Goal: Task Accomplishment & Management: Manage account settings

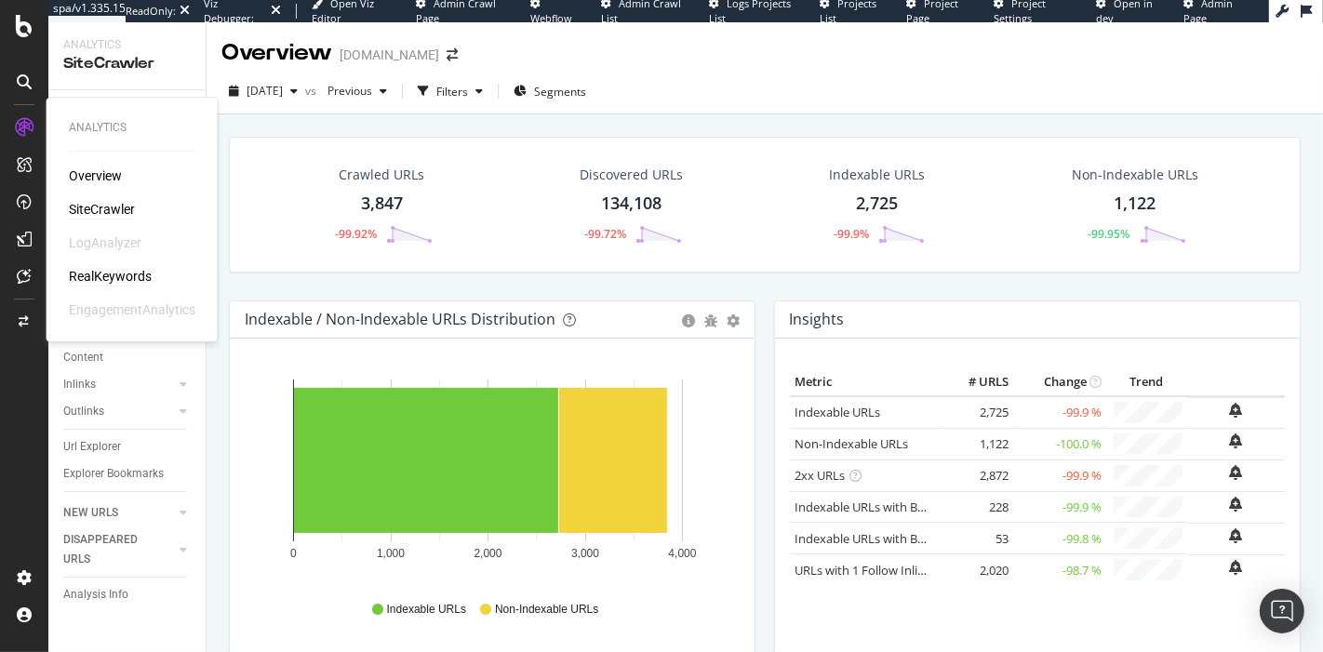
click at [128, 279] on div "RealKeywords" at bounding box center [110, 276] width 83 height 19
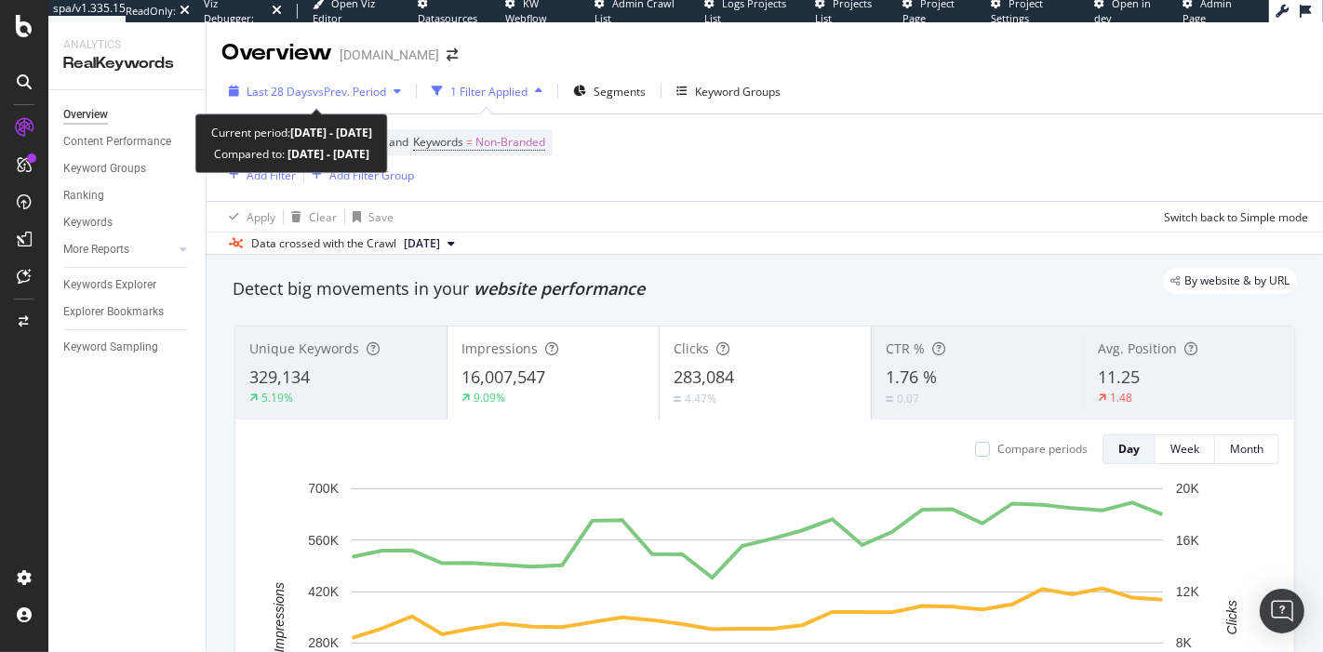
click at [325, 89] on span "vs Prev. Period" at bounding box center [350, 92] width 74 height 16
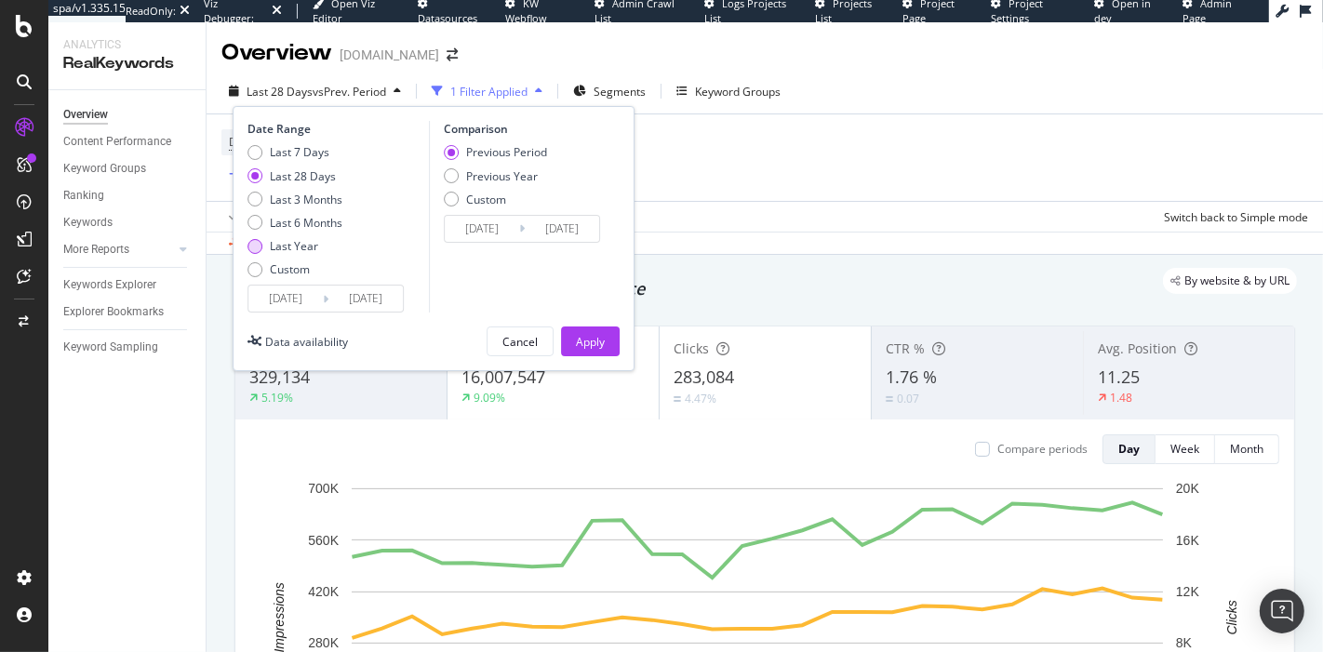
click at [299, 243] on div "Last Year" at bounding box center [294, 246] width 48 height 16
type input "2024/08/08"
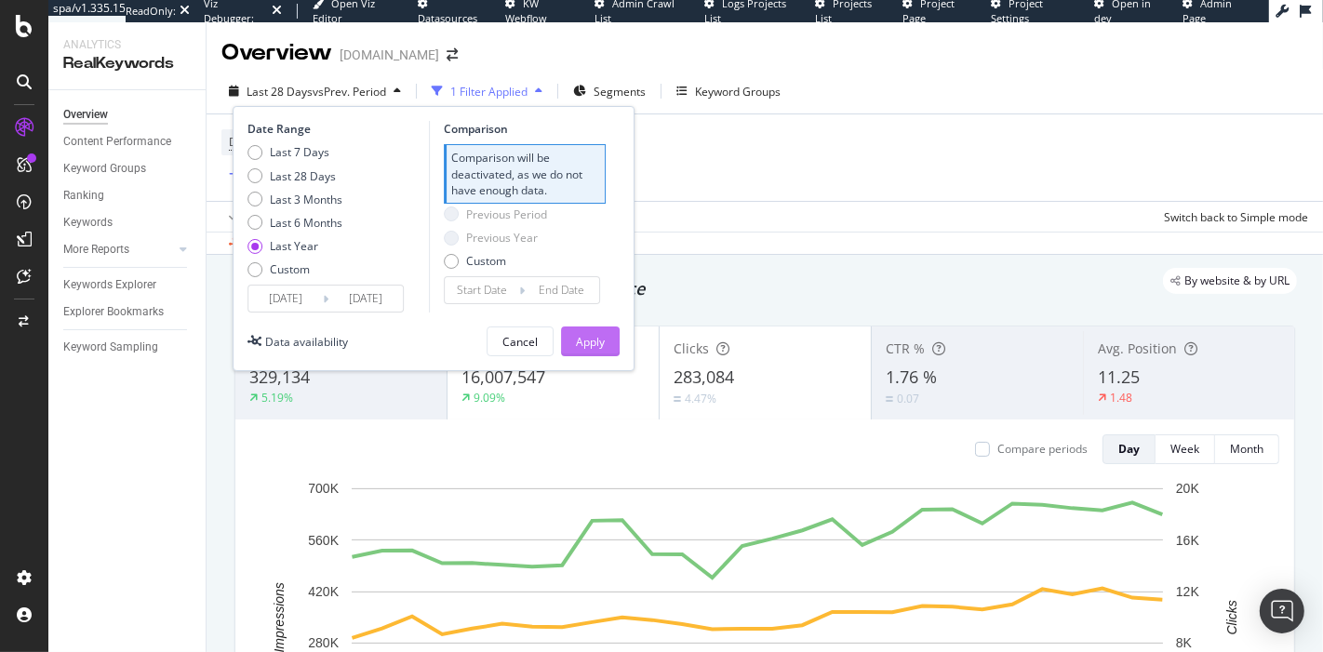
click at [602, 343] on div "Apply" at bounding box center [590, 342] width 29 height 16
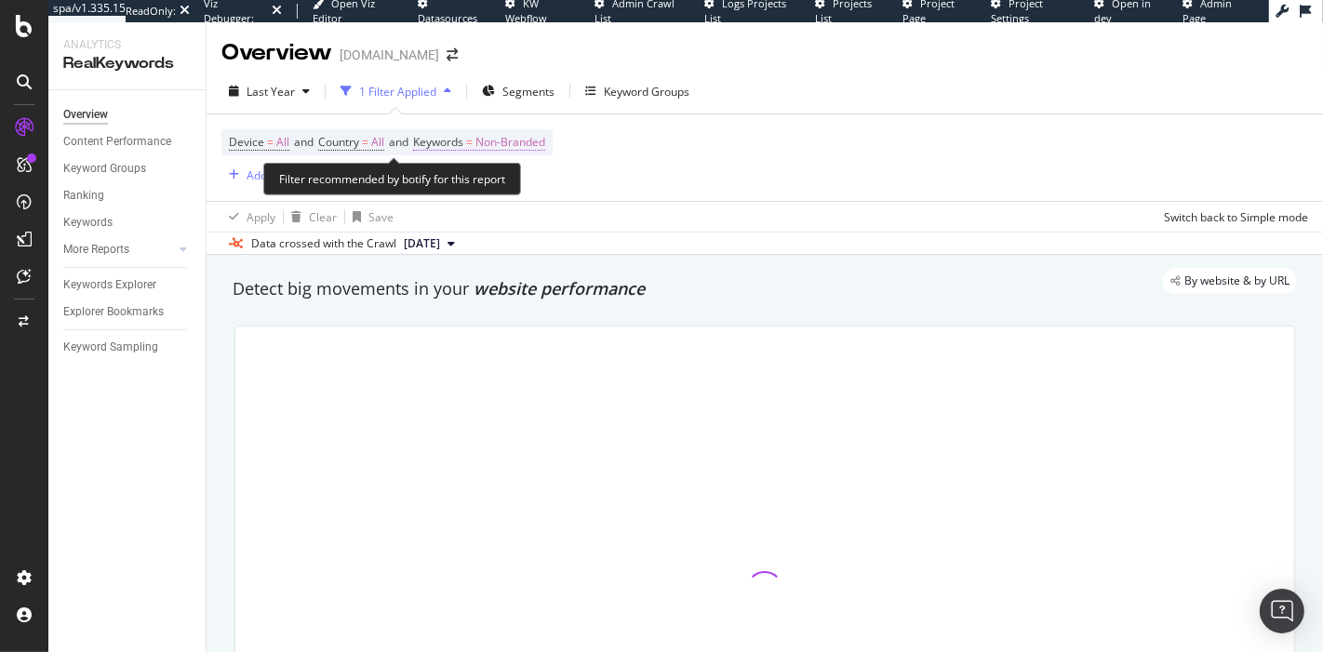
click at [527, 150] on span "Non-Branded" at bounding box center [510, 142] width 70 height 26
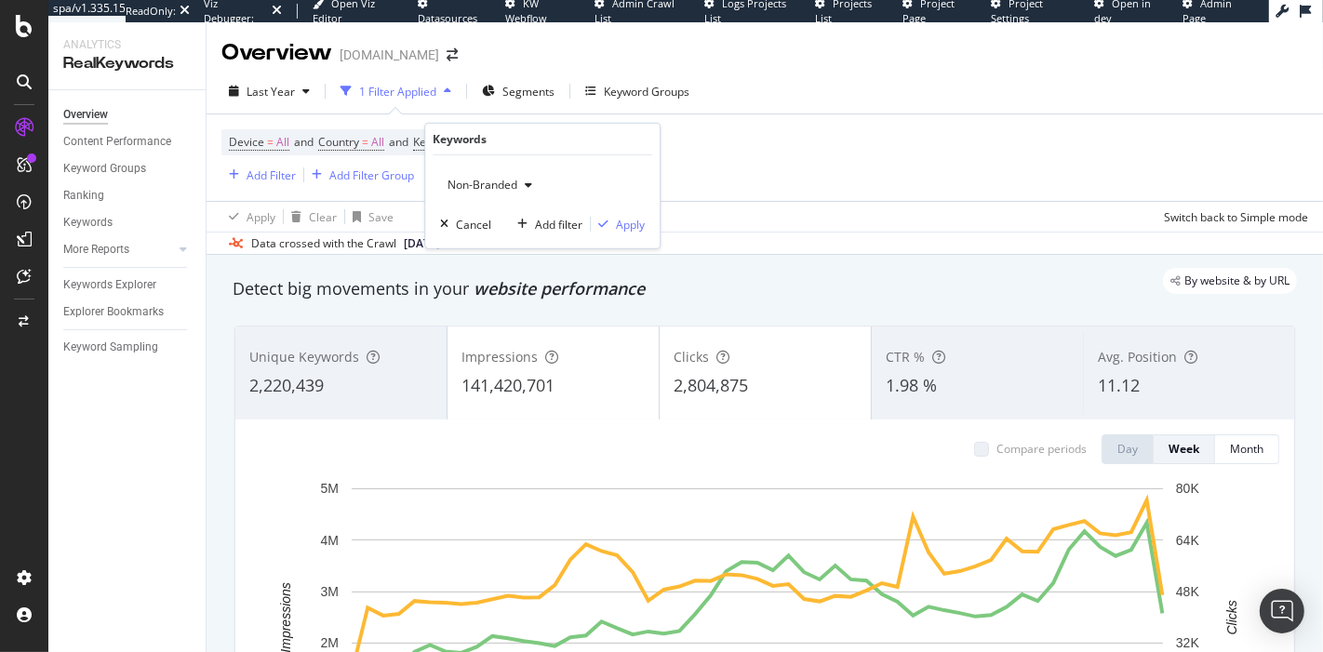
click at [517, 180] on div "button" at bounding box center [528, 185] width 22 height 11
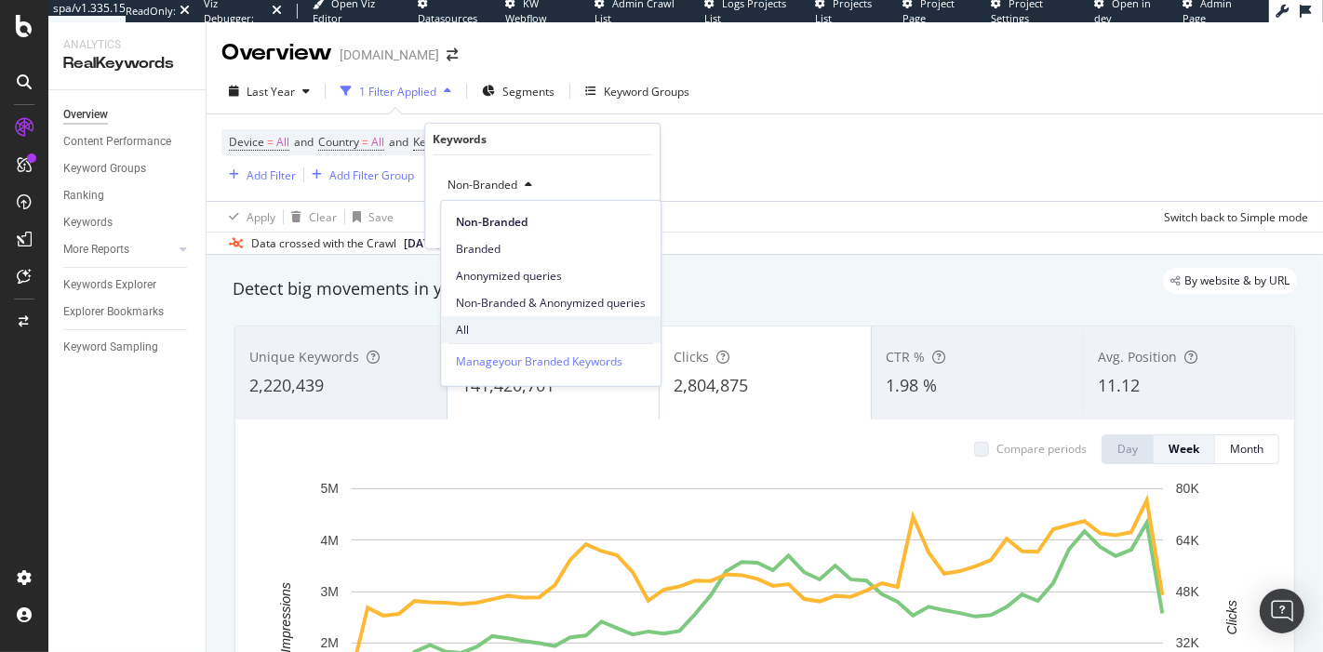
click at [521, 318] on div "All" at bounding box center [551, 329] width 220 height 27
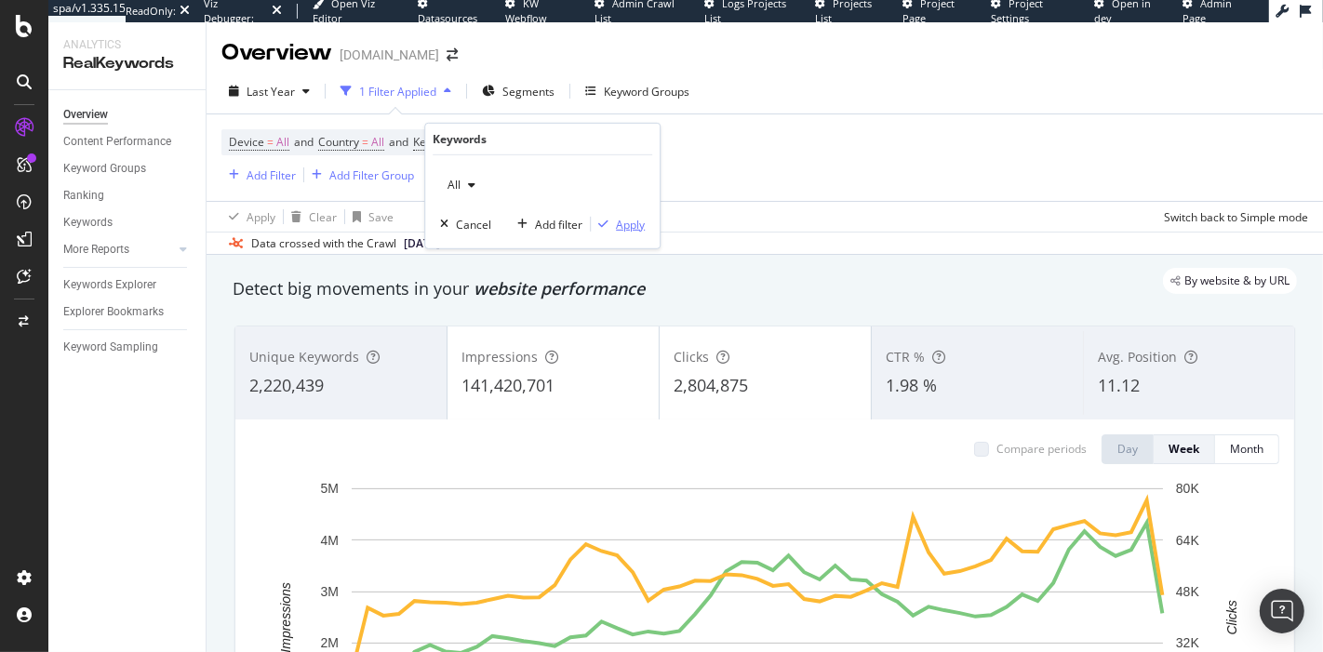
click at [633, 221] on div "Apply" at bounding box center [630, 224] width 29 height 16
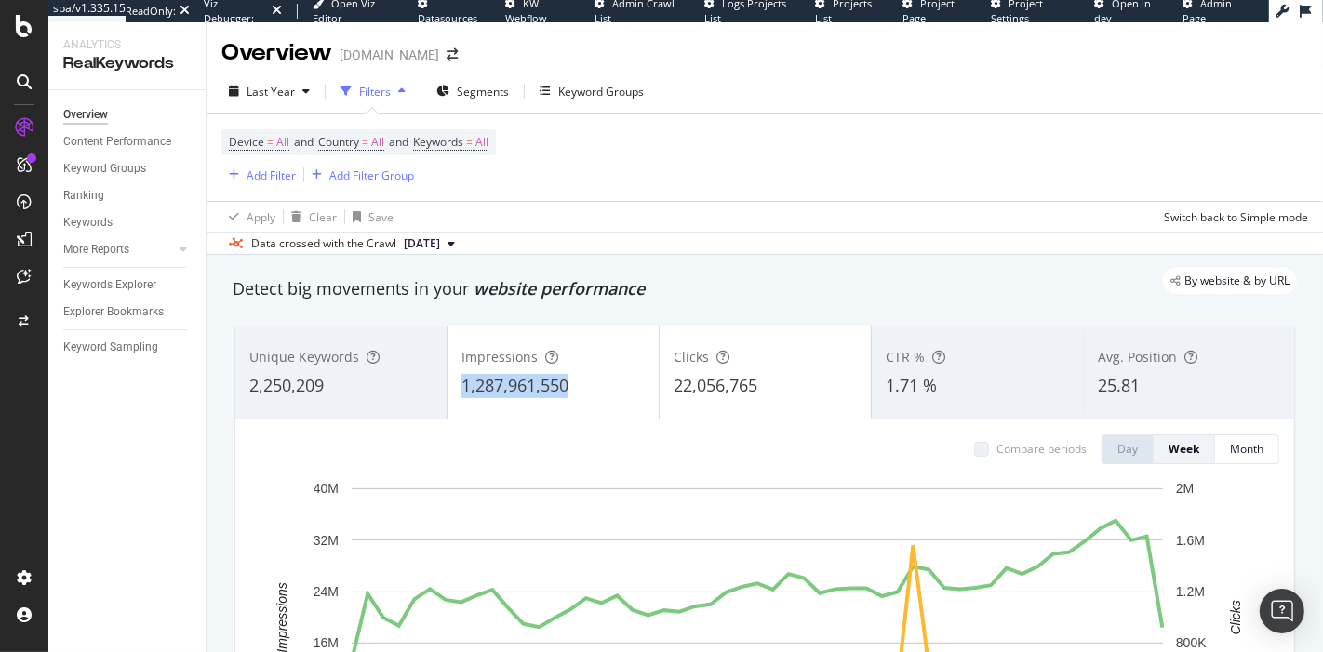
drag, startPoint x: 588, startPoint y: 388, endPoint x: 460, endPoint y: 387, distance: 128.4
click at [461, 387] on div "1,287,961,550" at bounding box center [552, 386] width 183 height 24
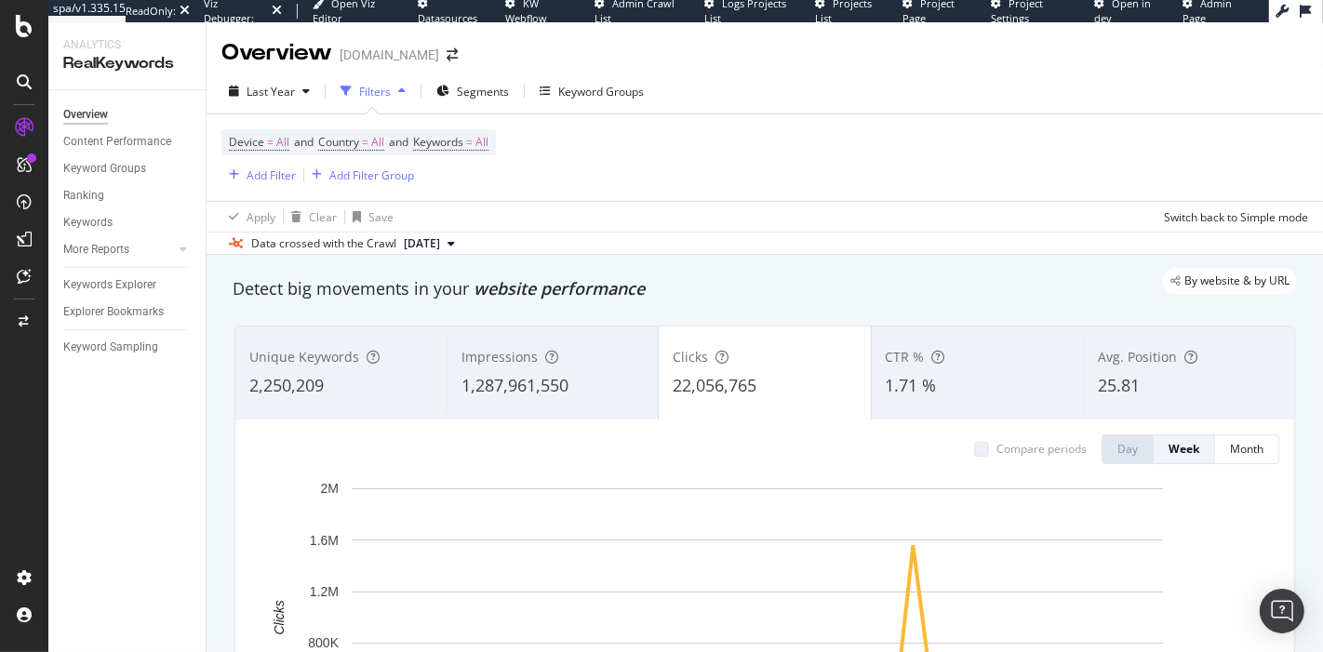
click at [524, 359] on span "Impressions" at bounding box center [499, 357] width 76 height 18
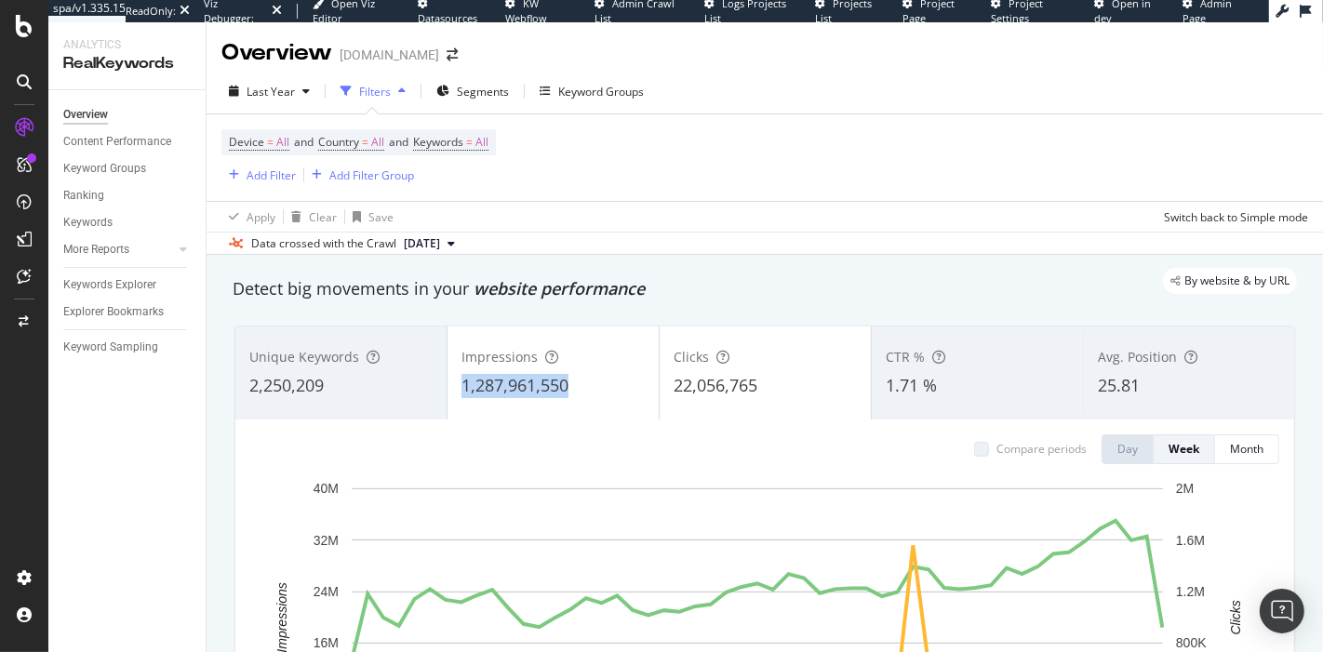
copy span "1,287,961,550"
drag, startPoint x: 574, startPoint y: 383, endPoint x: 462, endPoint y: 391, distance: 111.9
click at [462, 391] on div "1,287,961,550" at bounding box center [552, 386] width 183 height 24
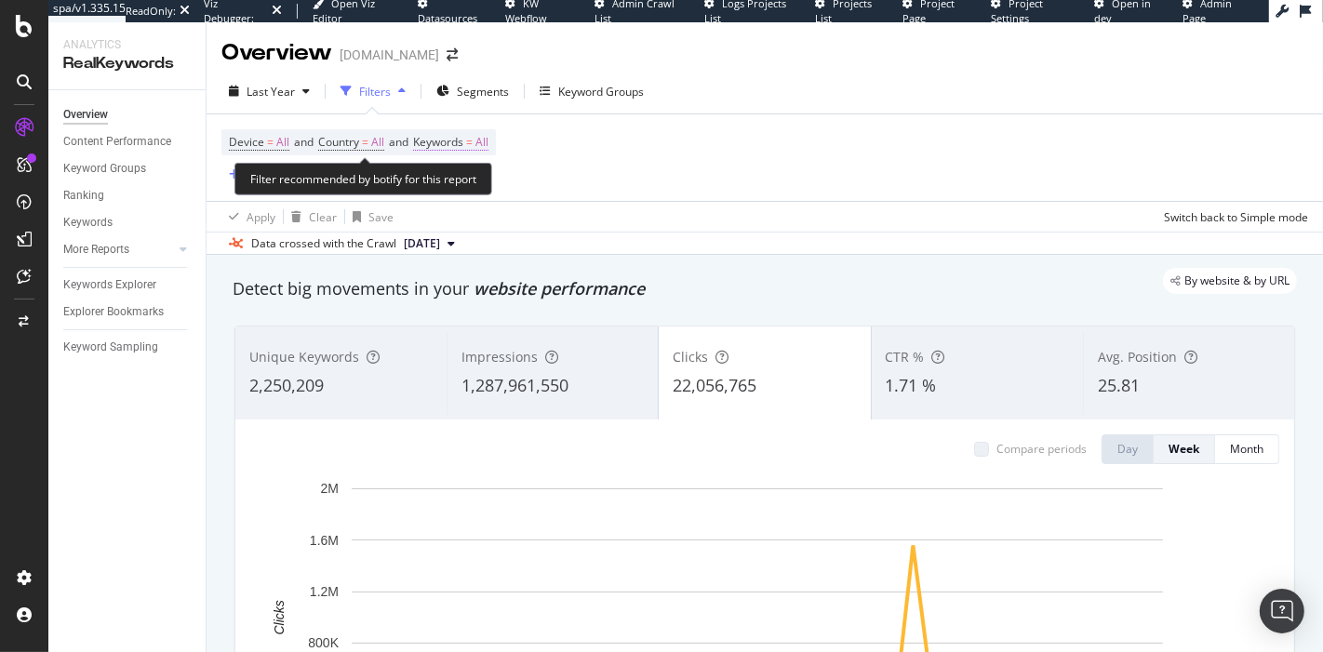
click at [473, 141] on span "=" at bounding box center [469, 142] width 7 height 16
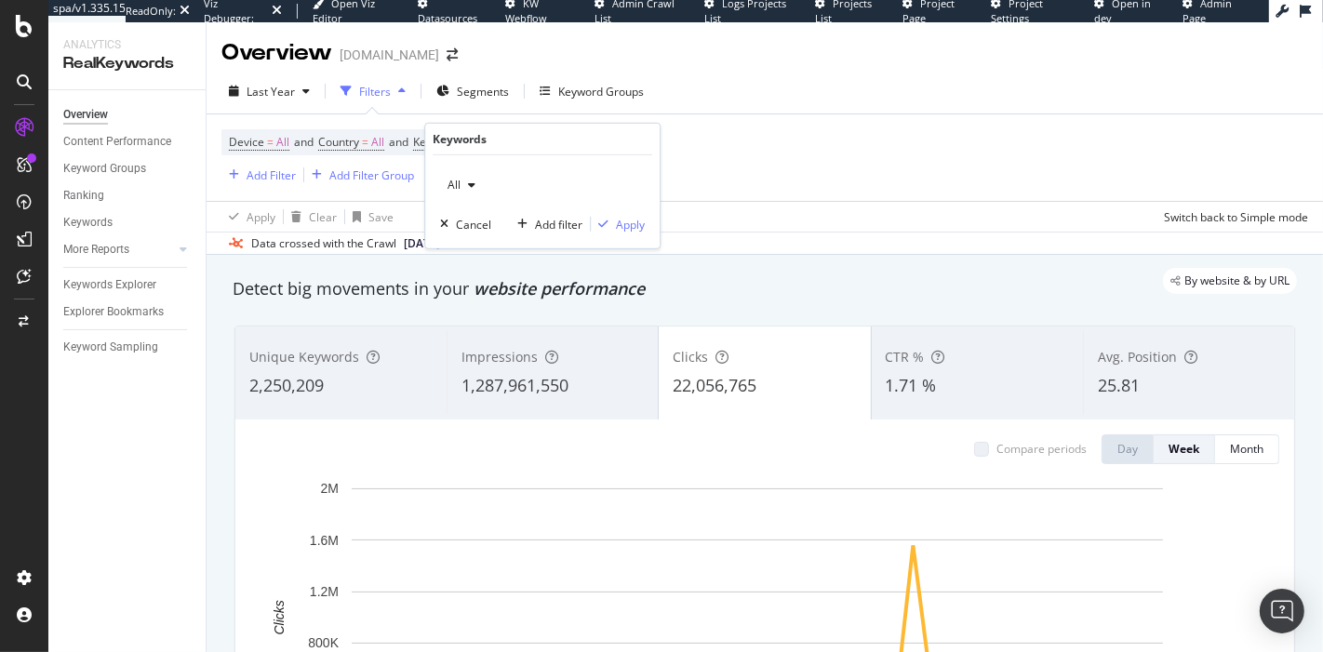
click at [461, 190] on div "All" at bounding box center [461, 185] width 43 height 28
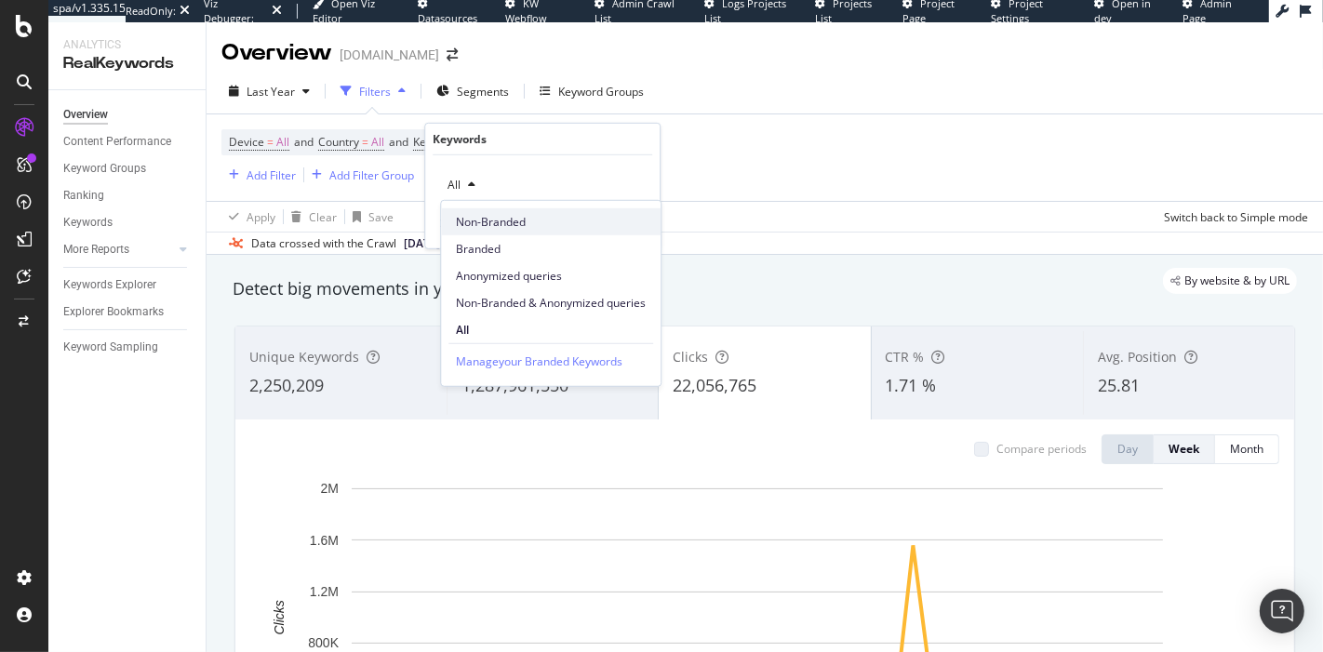
click at [475, 224] on span "Non-Branded" at bounding box center [551, 221] width 190 height 17
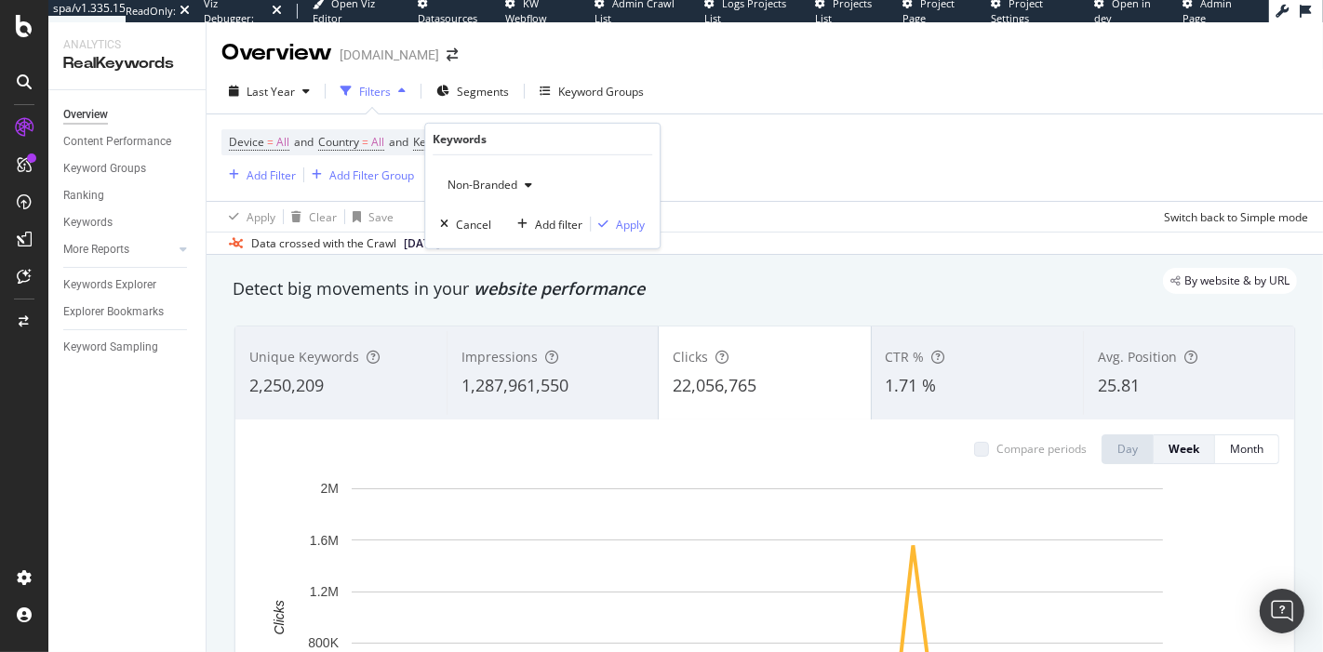
click at [621, 233] on div "Non-Branded Cancel Add filter Apply" at bounding box center [542, 201] width 234 height 93
click at [640, 226] on div "Apply" at bounding box center [630, 224] width 29 height 16
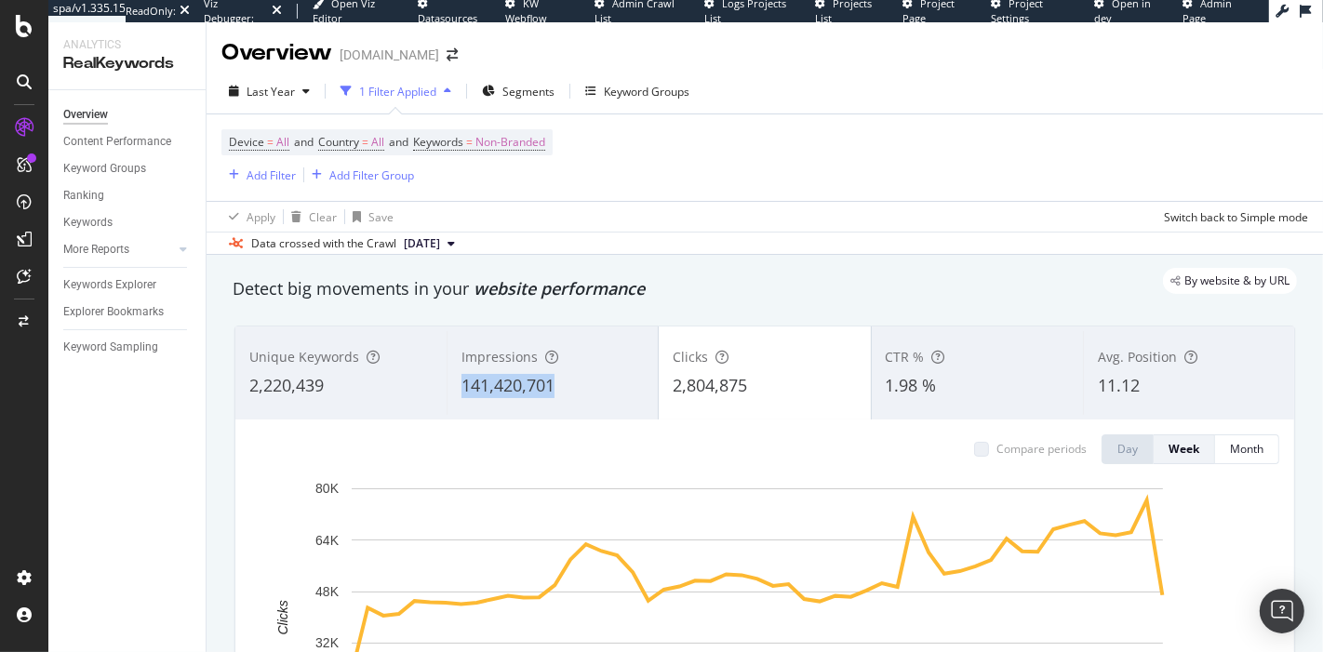
copy span "141,420,701"
drag, startPoint x: 566, startPoint y: 394, endPoint x: 461, endPoint y: 392, distance: 104.2
click at [461, 392] on div "141,420,701" at bounding box center [552, 386] width 182 height 24
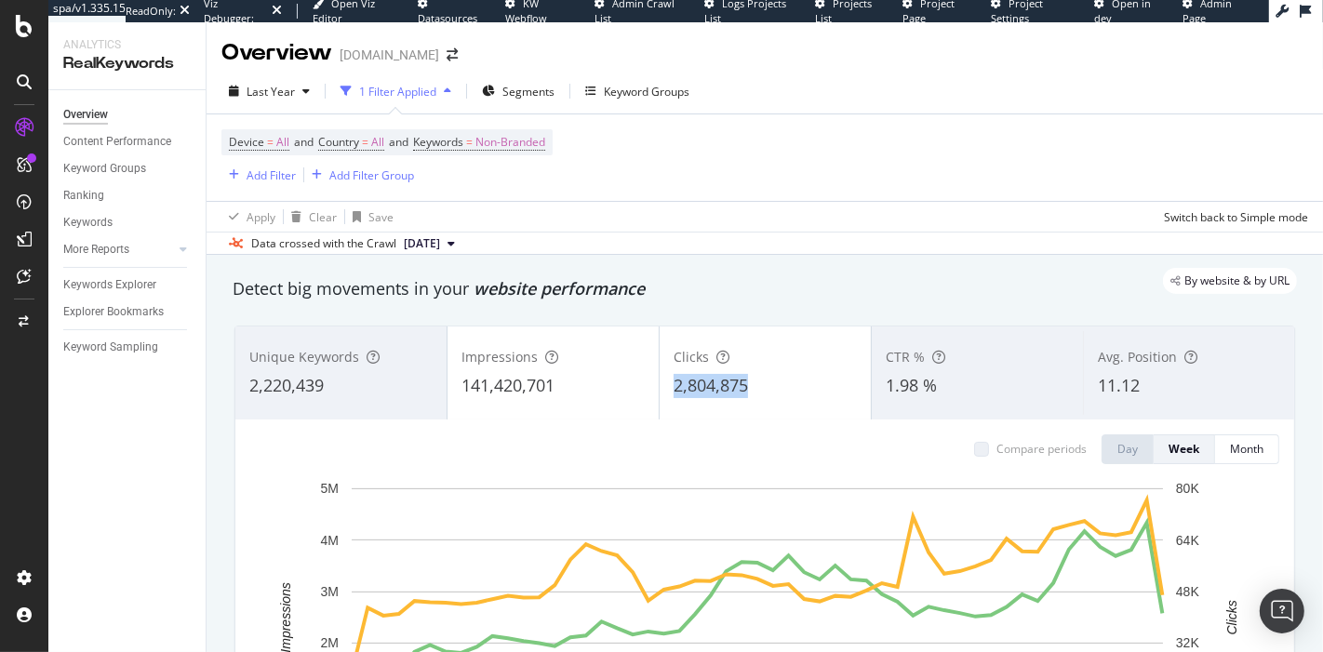
copy span "2,804,875"
drag, startPoint x: 755, startPoint y: 382, endPoint x: 661, endPoint y: 382, distance: 94.0
click at [661, 382] on div "Clicks 2,804,875" at bounding box center [765, 373] width 211 height 84
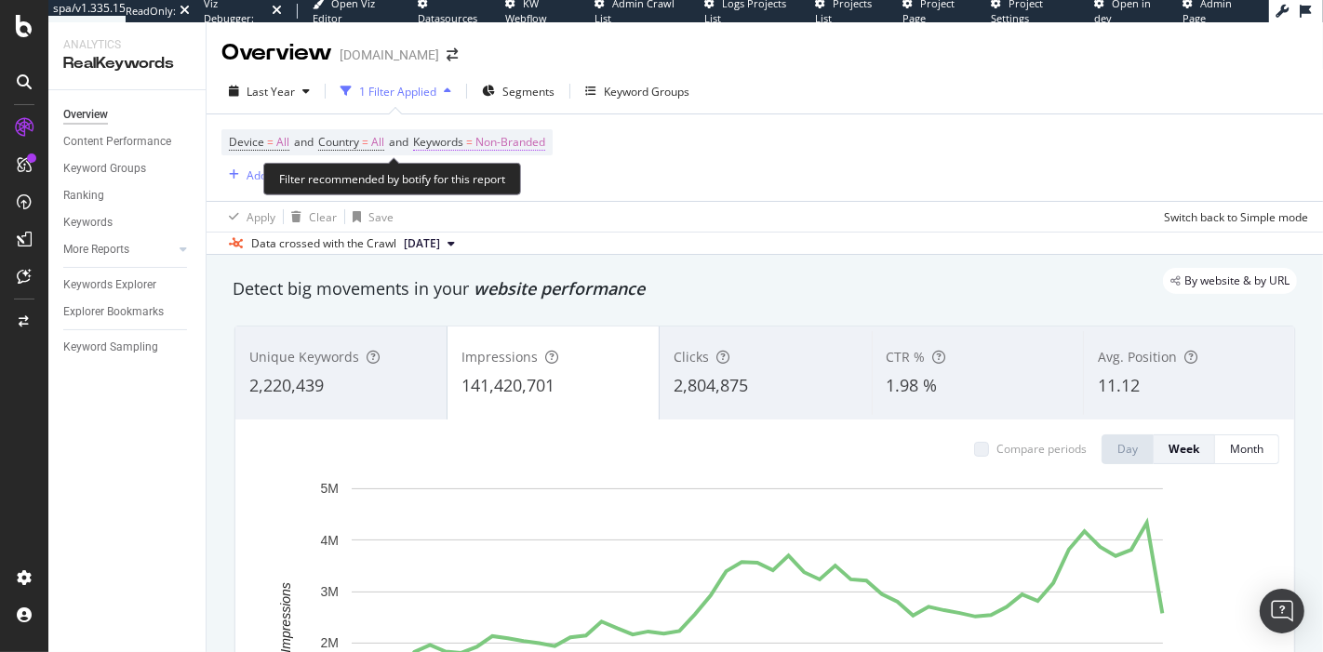
click at [544, 144] on span "Non-Branded" at bounding box center [510, 142] width 70 height 26
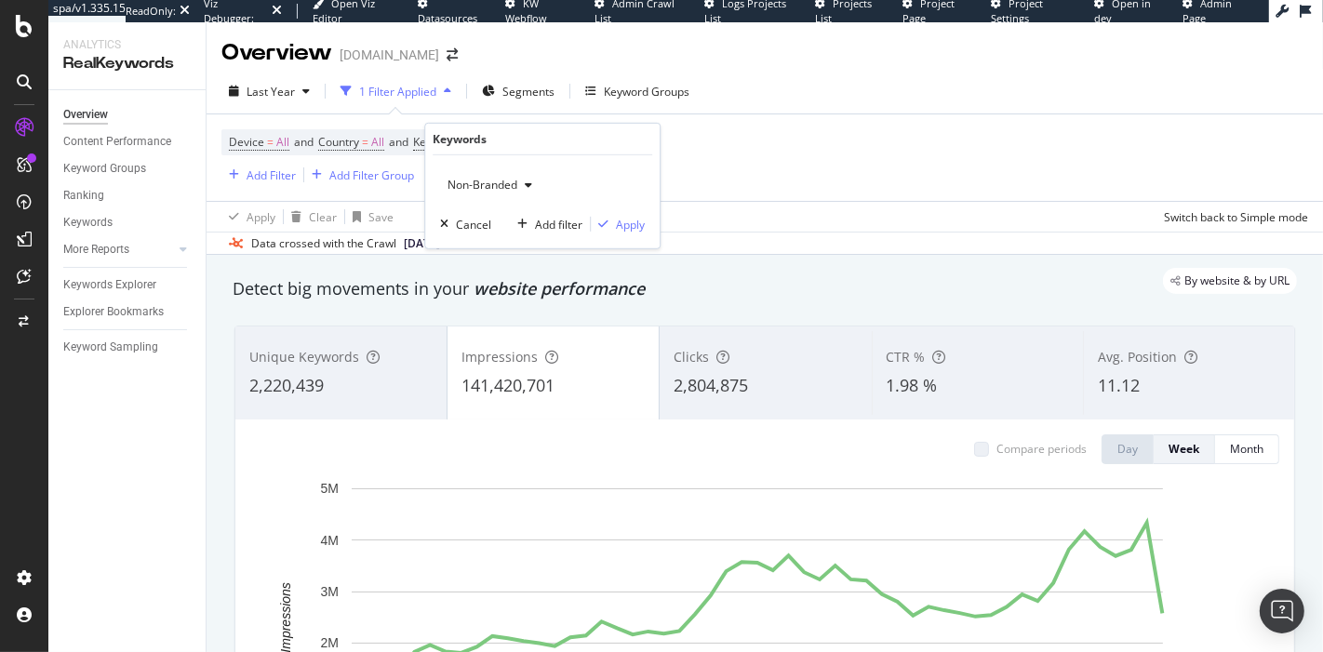
click at [521, 180] on div "button" at bounding box center [528, 185] width 22 height 11
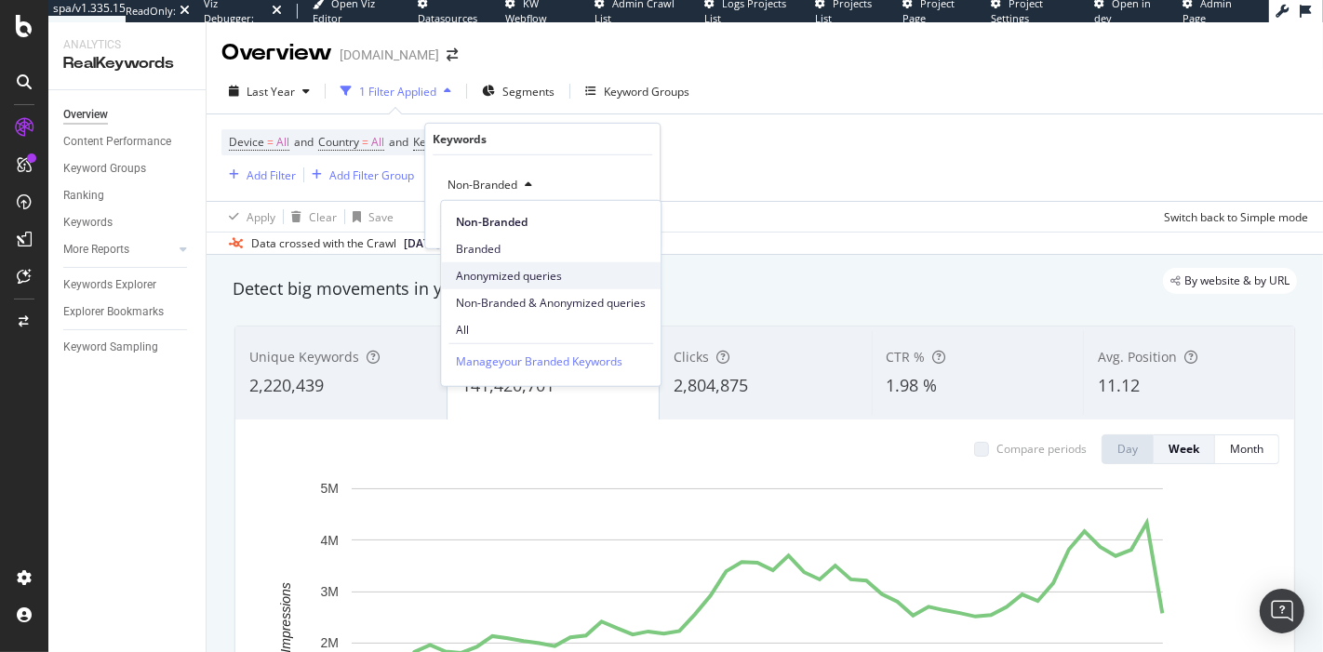
click at [523, 272] on span "Anonymized queries" at bounding box center [551, 275] width 190 height 17
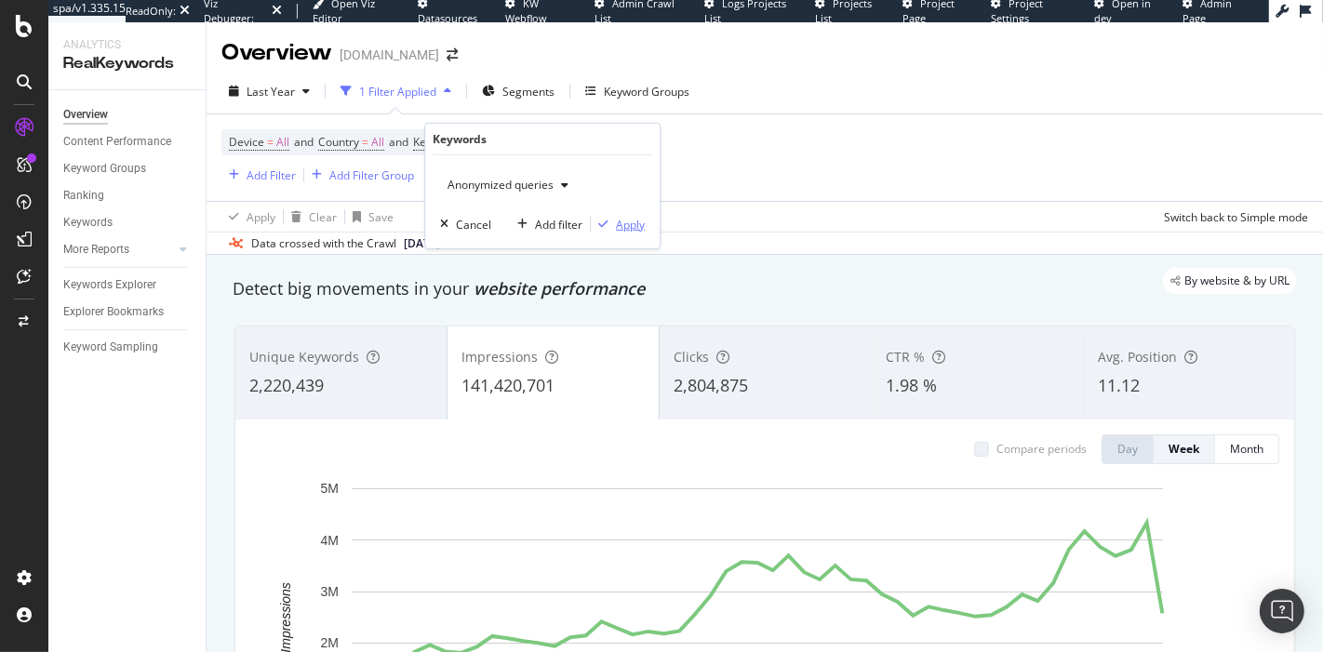
click at [634, 221] on div "Apply" at bounding box center [630, 224] width 29 height 16
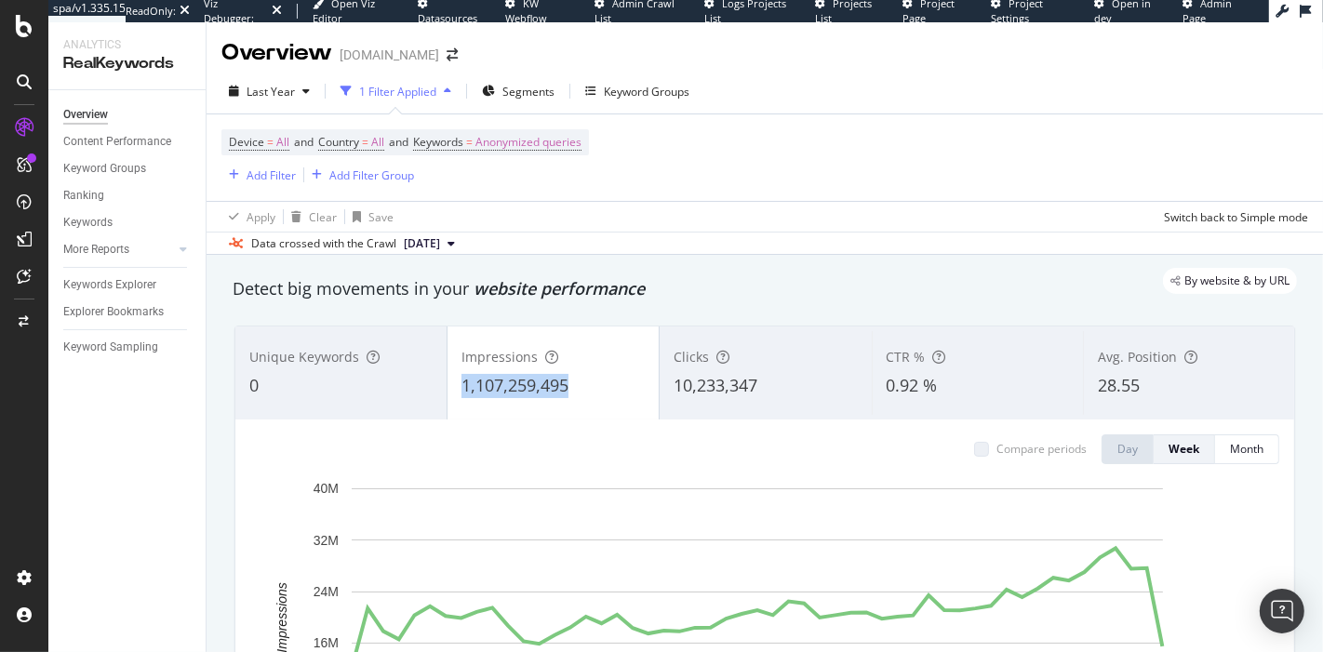
copy span "1,107,259,495"
drag, startPoint x: 577, startPoint y: 383, endPoint x: 444, endPoint y: 381, distance: 133.1
click at [448, 381] on div "Impressions 1,107,259,495" at bounding box center [553, 373] width 211 height 84
copy span "10,233,347"
drag, startPoint x: 768, startPoint y: 390, endPoint x: 657, endPoint y: 402, distance: 111.4
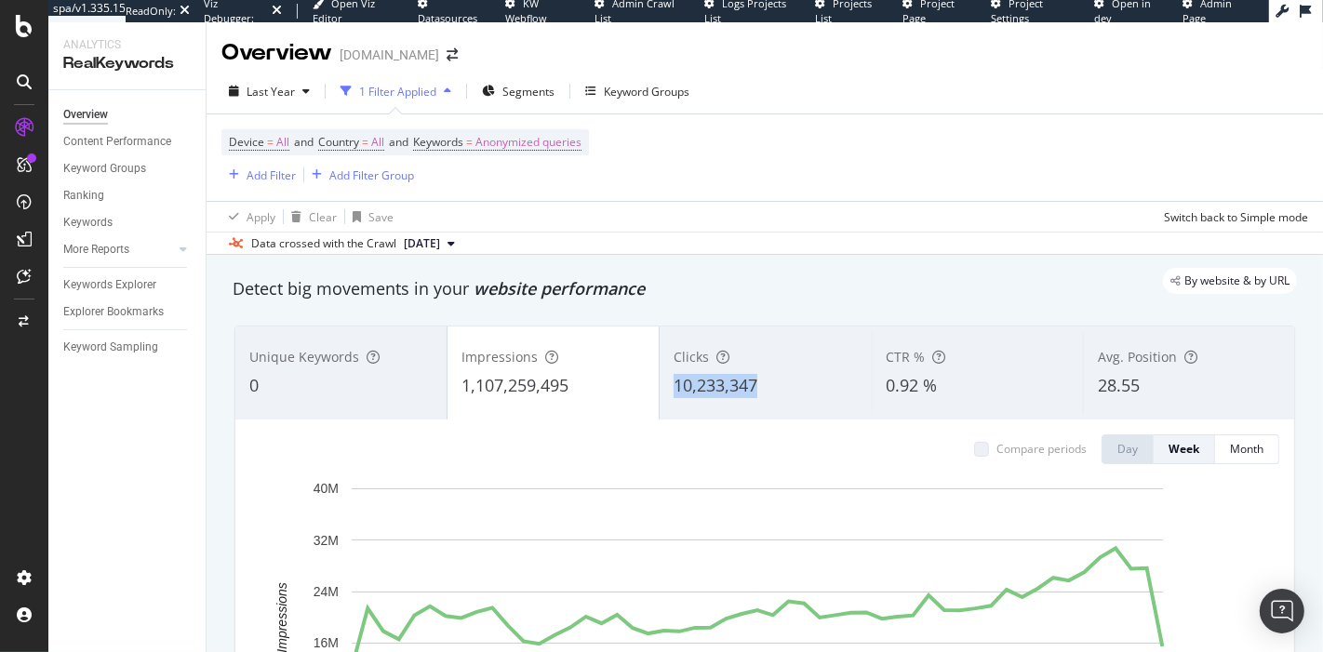
click at [660, 402] on div "Clicks 10,233,347" at bounding box center [765, 373] width 211 height 84
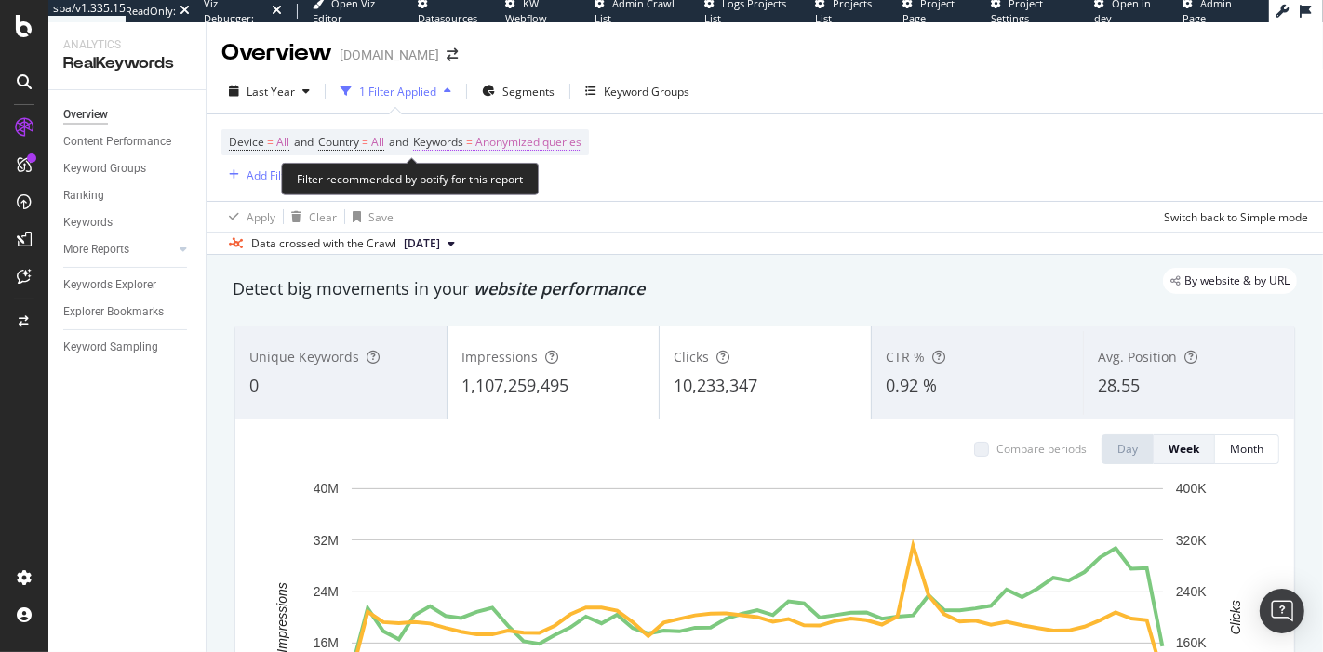
click at [531, 147] on span "Anonymized queries" at bounding box center [528, 142] width 106 height 26
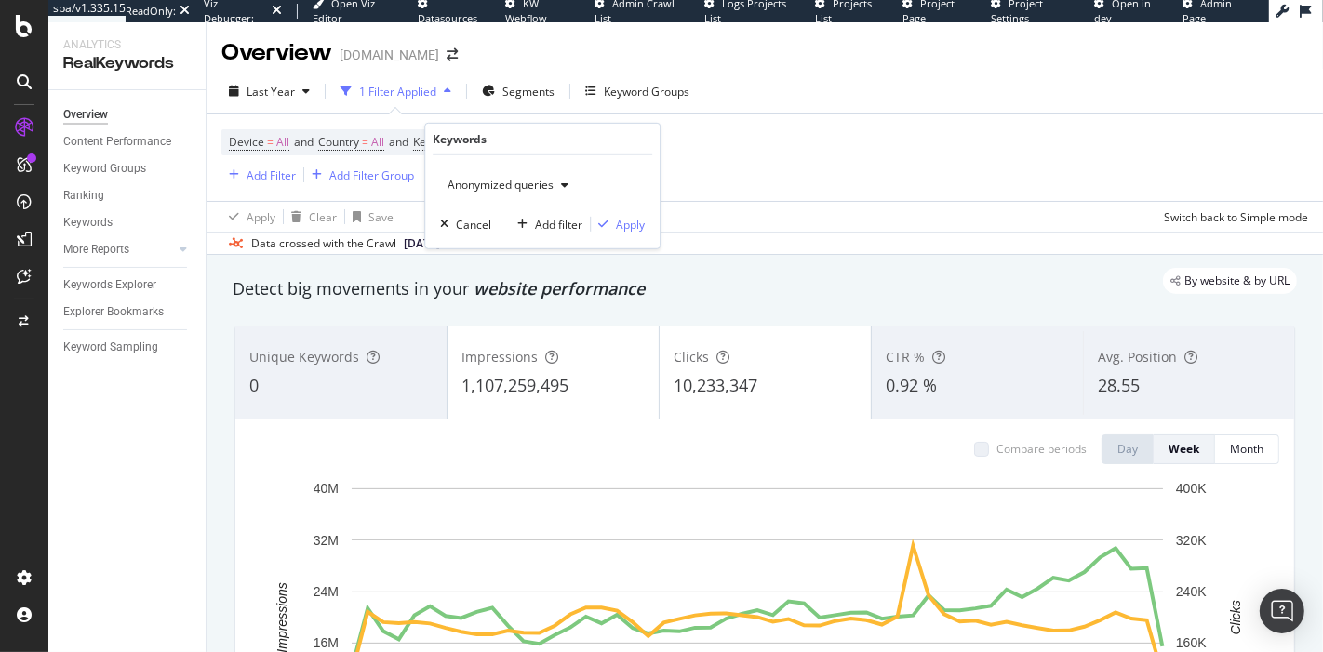
click at [526, 171] on div "Anonymized queries" at bounding box center [508, 185] width 136 height 28
click at [526, 175] on div "Anonymized queries" at bounding box center [508, 185] width 136 height 28
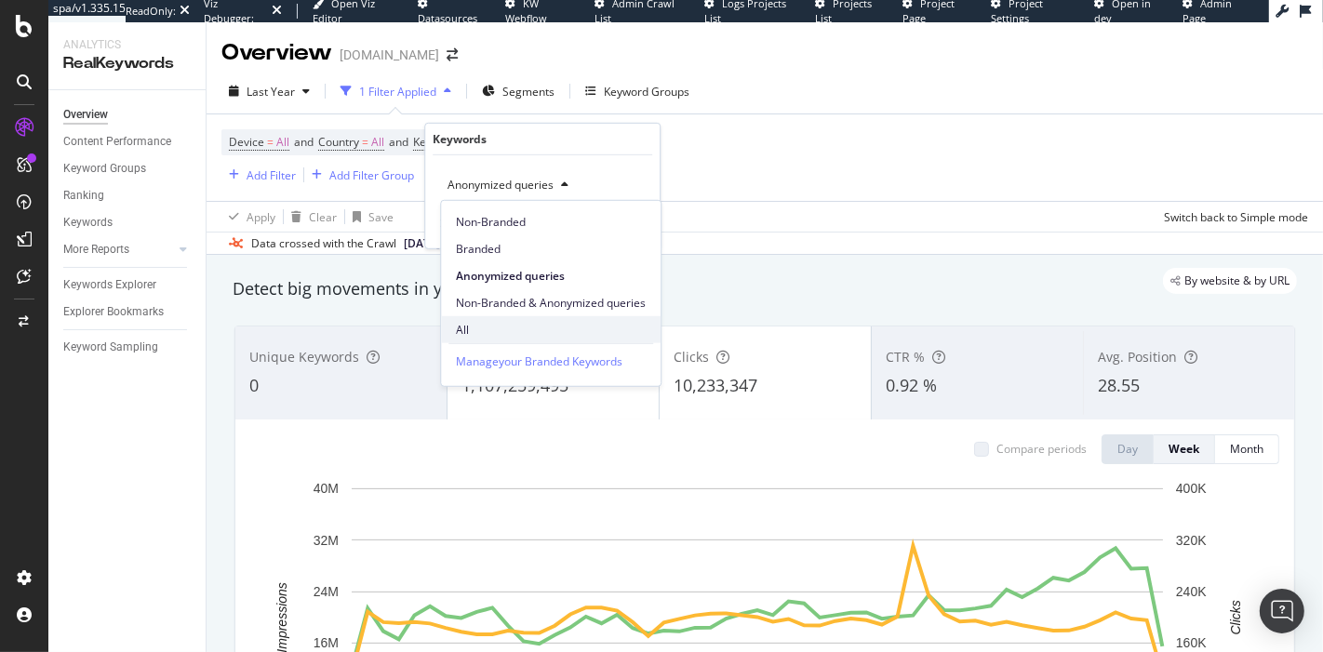
click at [503, 323] on div "All" at bounding box center [551, 329] width 220 height 27
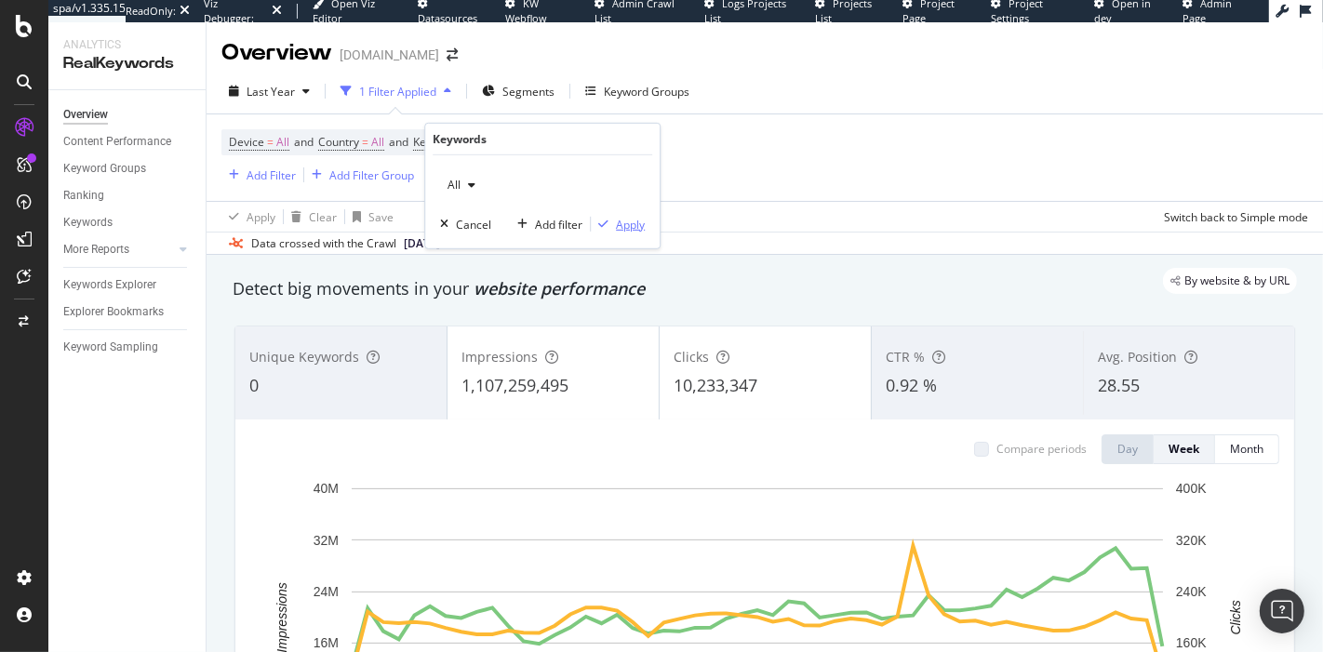
click at [617, 216] on div "Apply" at bounding box center [618, 224] width 54 height 17
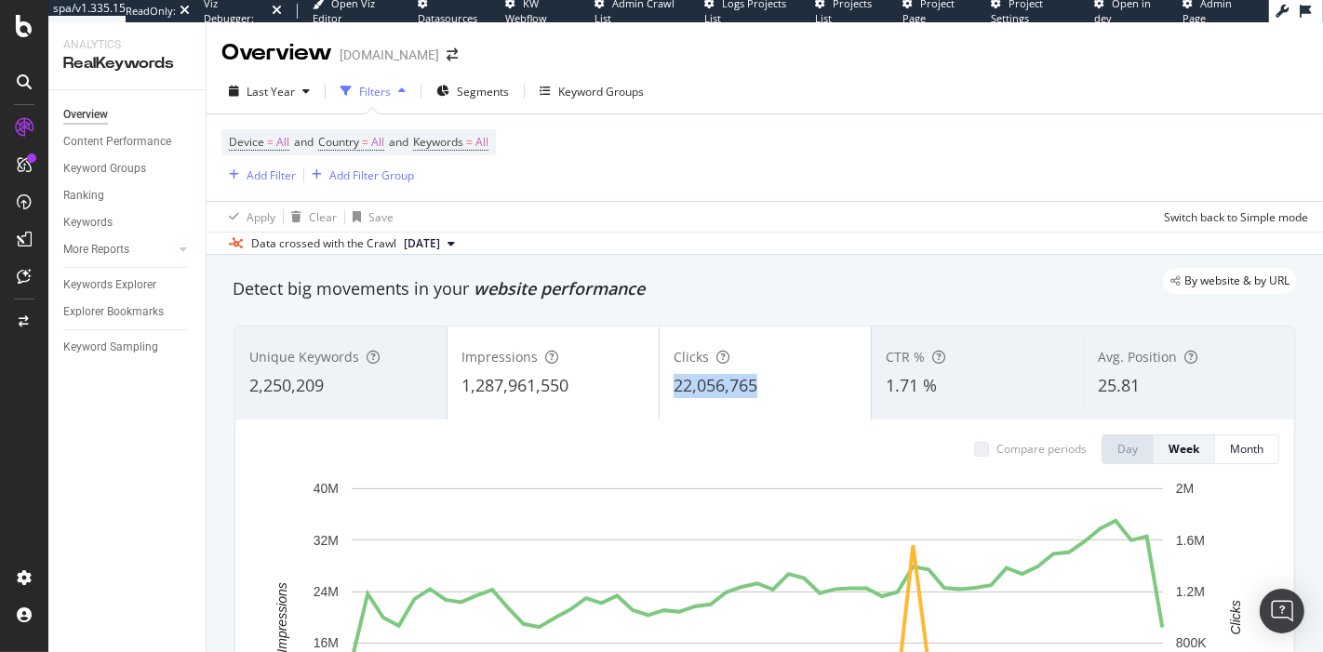
copy span "22,056,765"
drag, startPoint x: 761, startPoint y: 383, endPoint x: 667, endPoint y: 392, distance: 94.3
click at [674, 392] on div "22,056,765" at bounding box center [765, 386] width 183 height 24
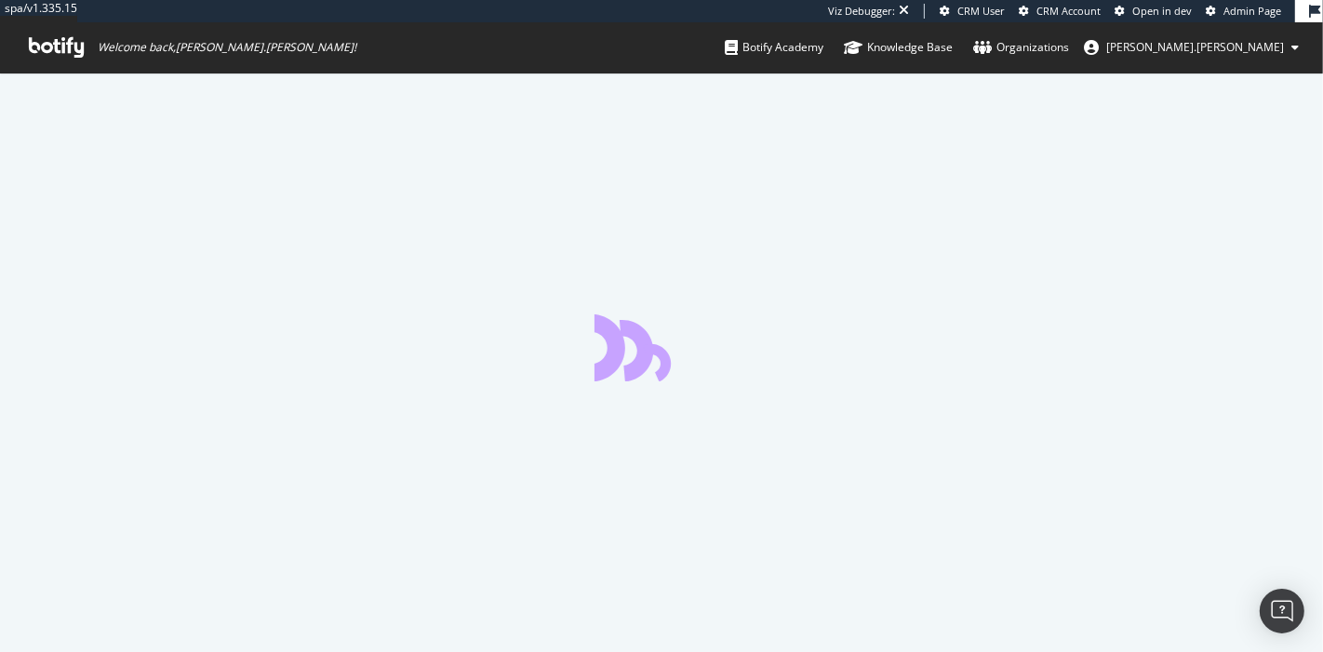
click at [1250, 8] on span "Admin Page" at bounding box center [1252, 11] width 58 height 14
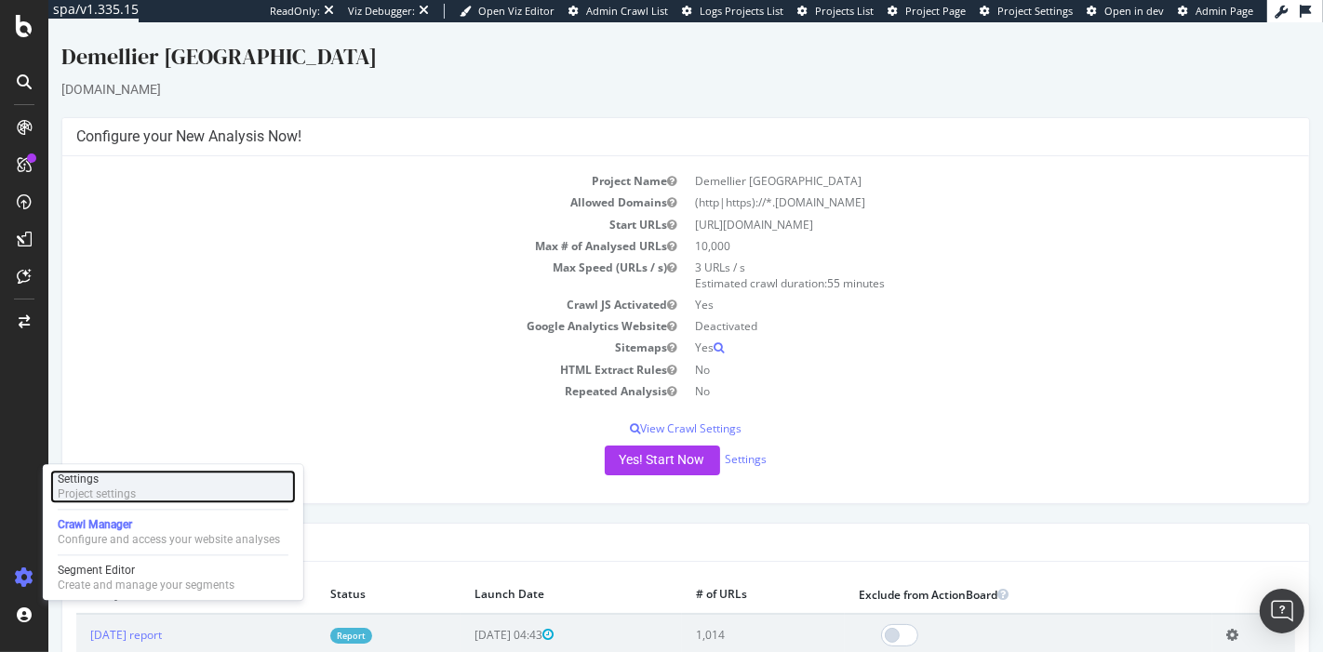
click at [116, 473] on div "Settings" at bounding box center [97, 479] width 78 height 15
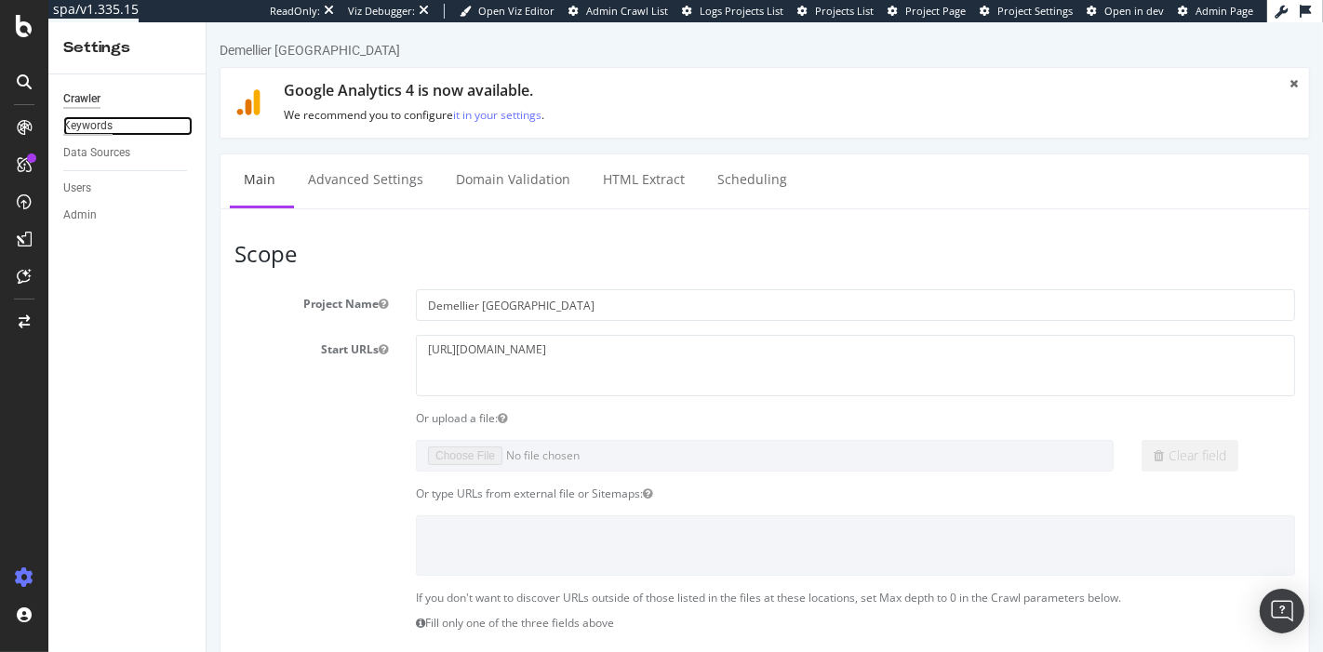
click at [86, 122] on div "Keywords" at bounding box center [87, 126] width 49 height 20
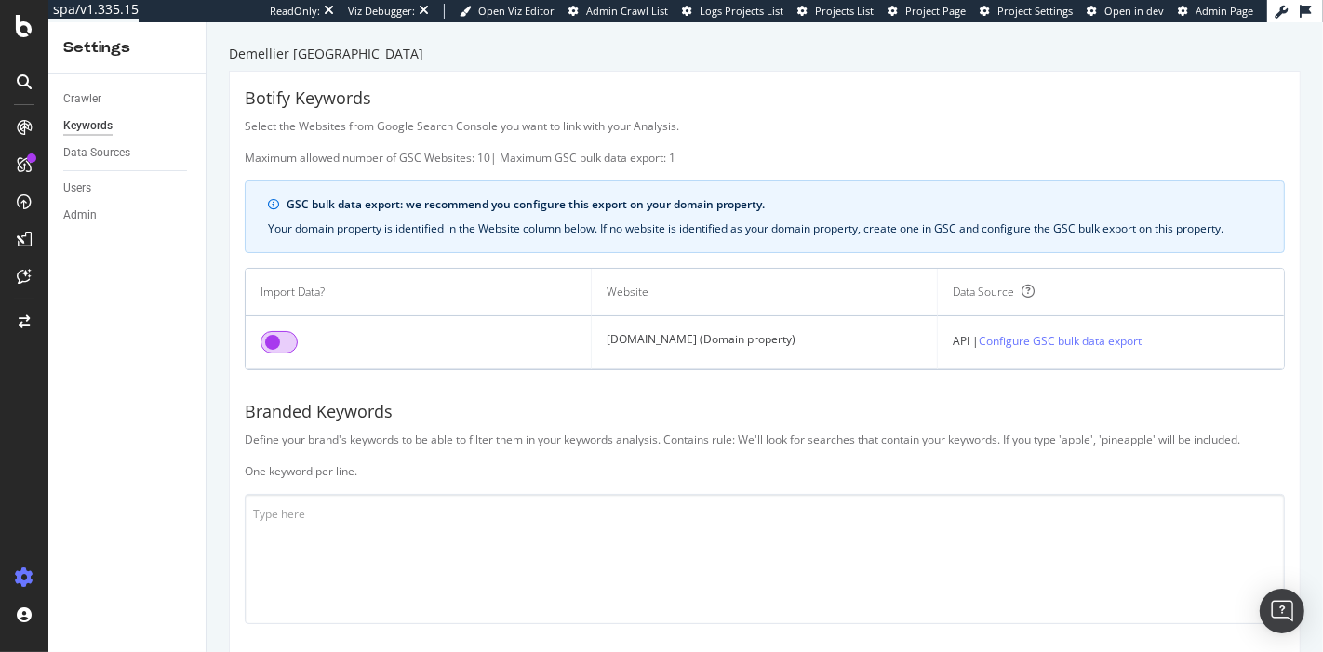
click at [271, 336] on input "checkbox" at bounding box center [279, 342] width 37 height 22
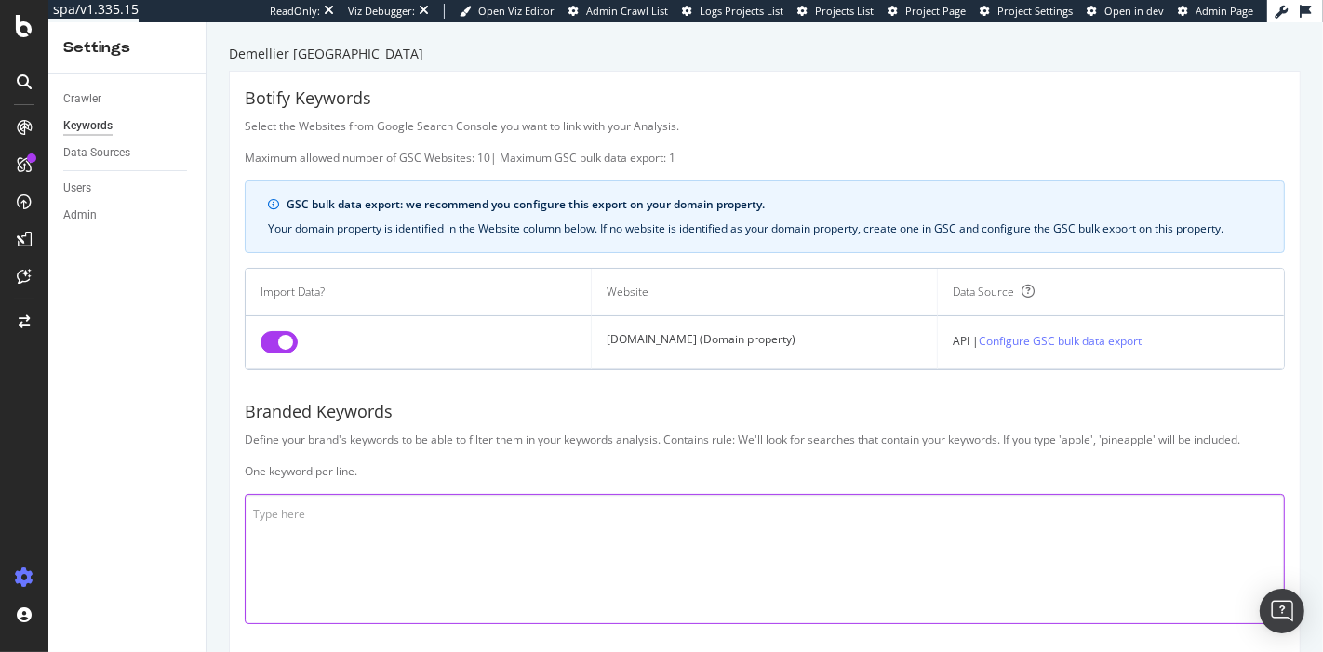
paste textarea "deme"
click at [404, 531] on textarea "deme" at bounding box center [765, 559] width 1040 height 130
paste textarea "delmier delmellier dellemier delimer bag dellier delemier delamier"
paste textarea "de mellier [PERSON_NAME] [PERSON_NAME] bags de melier de [PERSON_NAME] bag de m…"
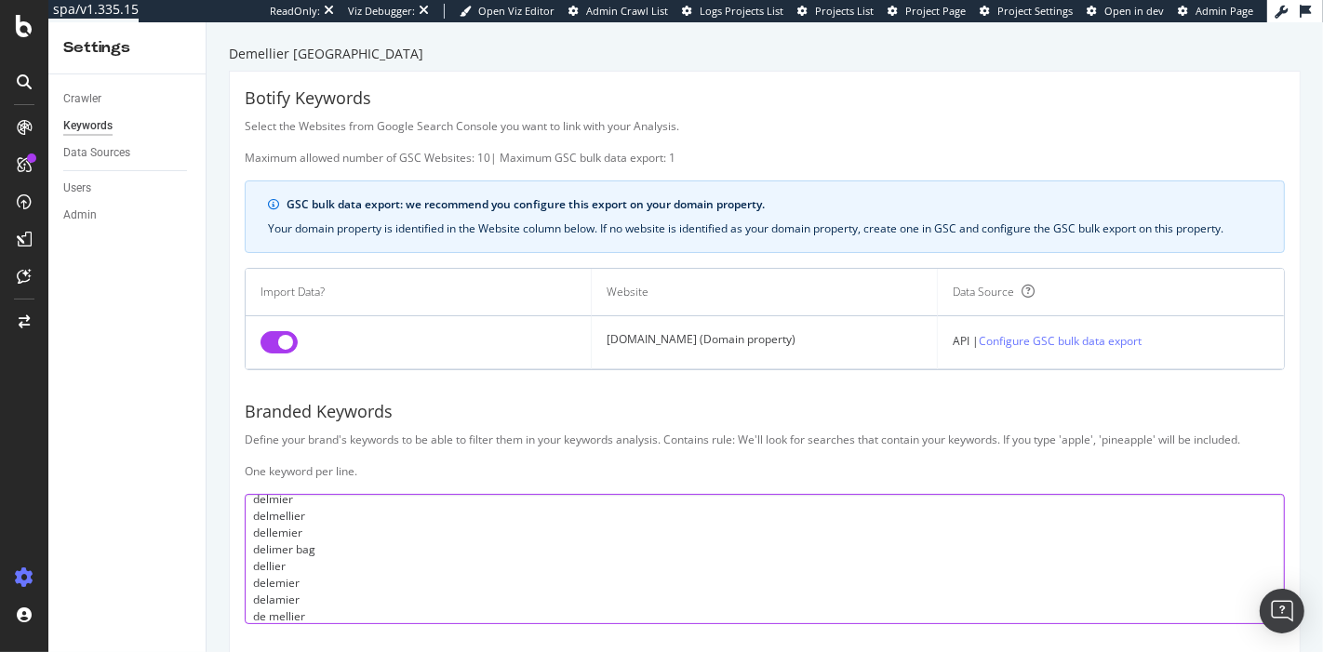
scroll to position [986, 0]
paste textarea "demillier demiller demilier demmelier demillier london demillier bag demlier me…"
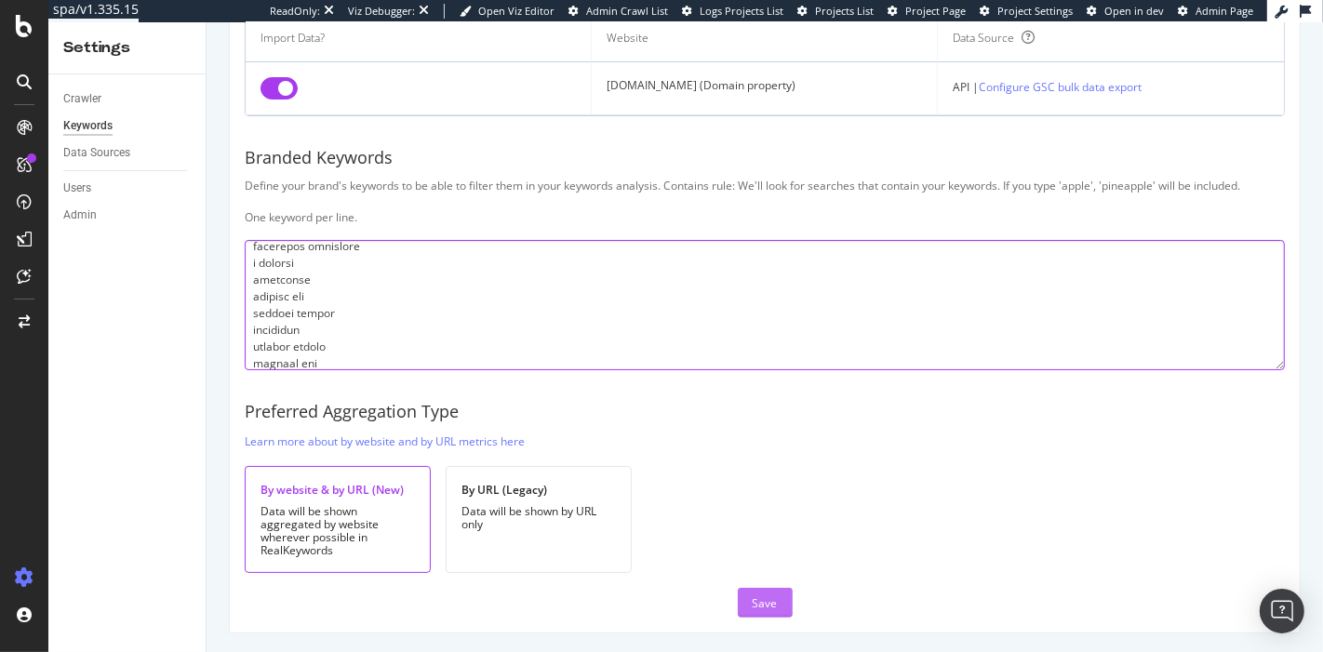
type textarea "lore ipsumdo sitametcon adipiscin elitsed doe tempori utlabore etdolore ma aliq…"
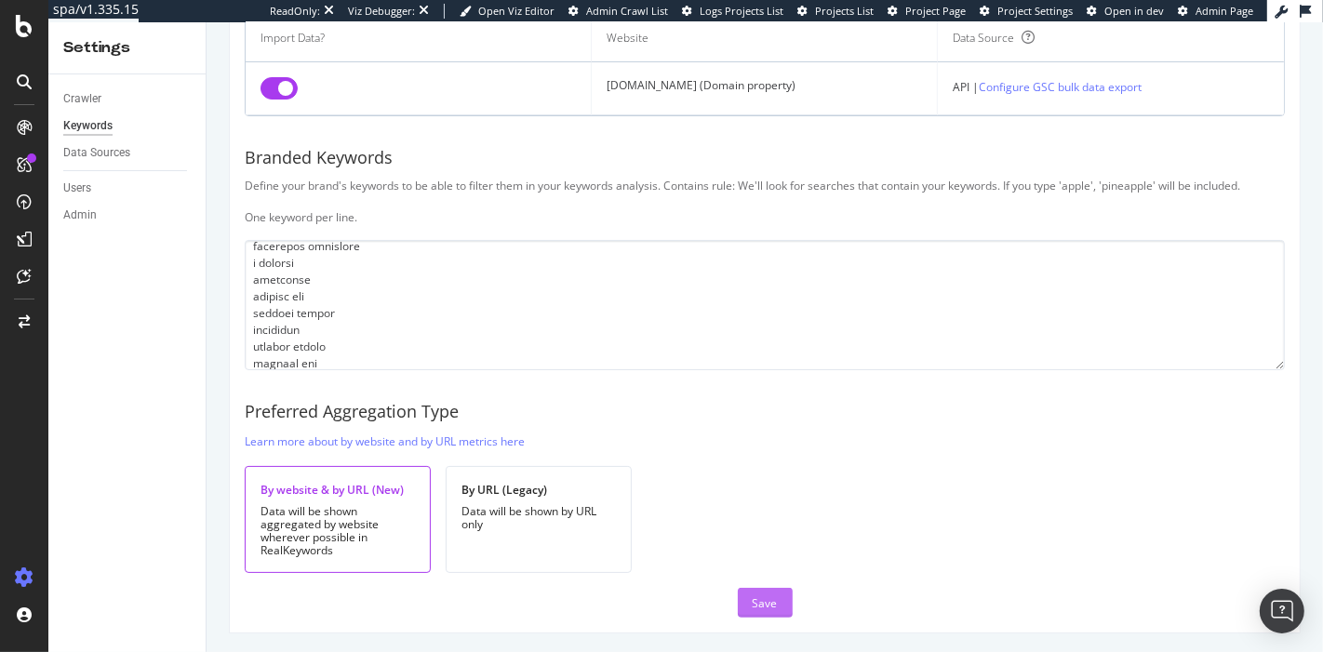
click at [753, 602] on div "Save" at bounding box center [765, 603] width 25 height 16
click at [116, 147] on div "Data Sources" at bounding box center [96, 153] width 67 height 20
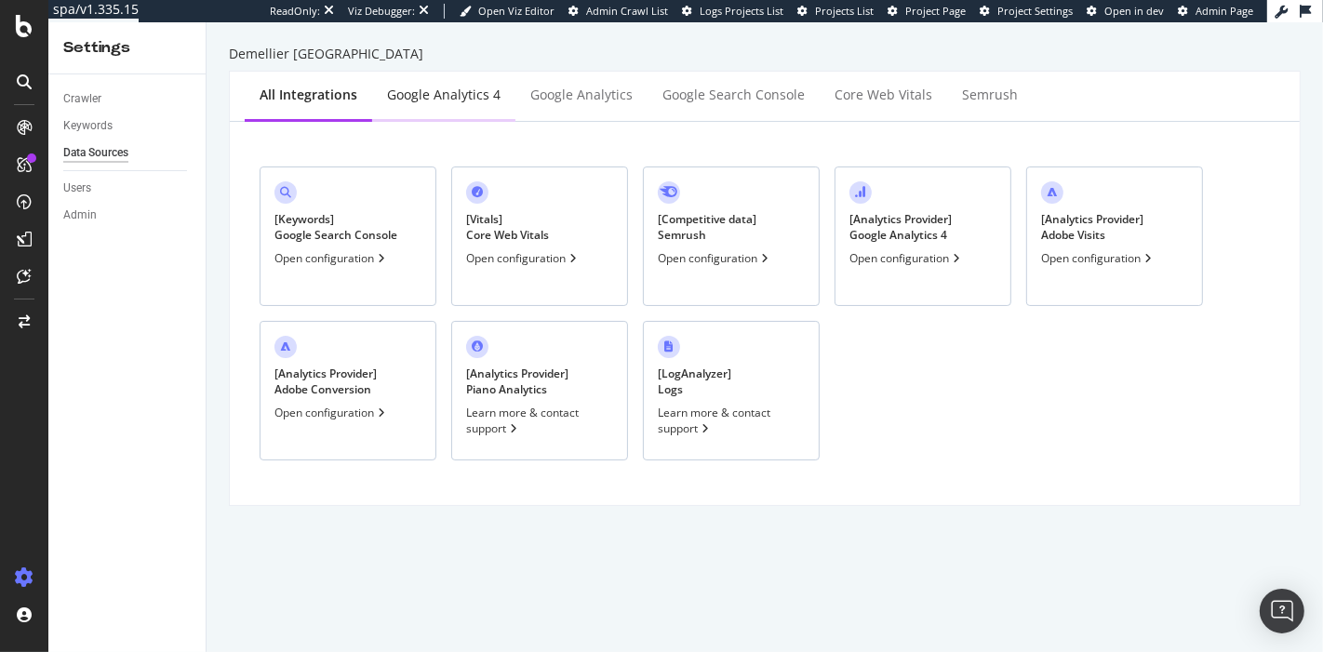
click at [475, 100] on div "Google Analytics 4" at bounding box center [444, 95] width 114 height 19
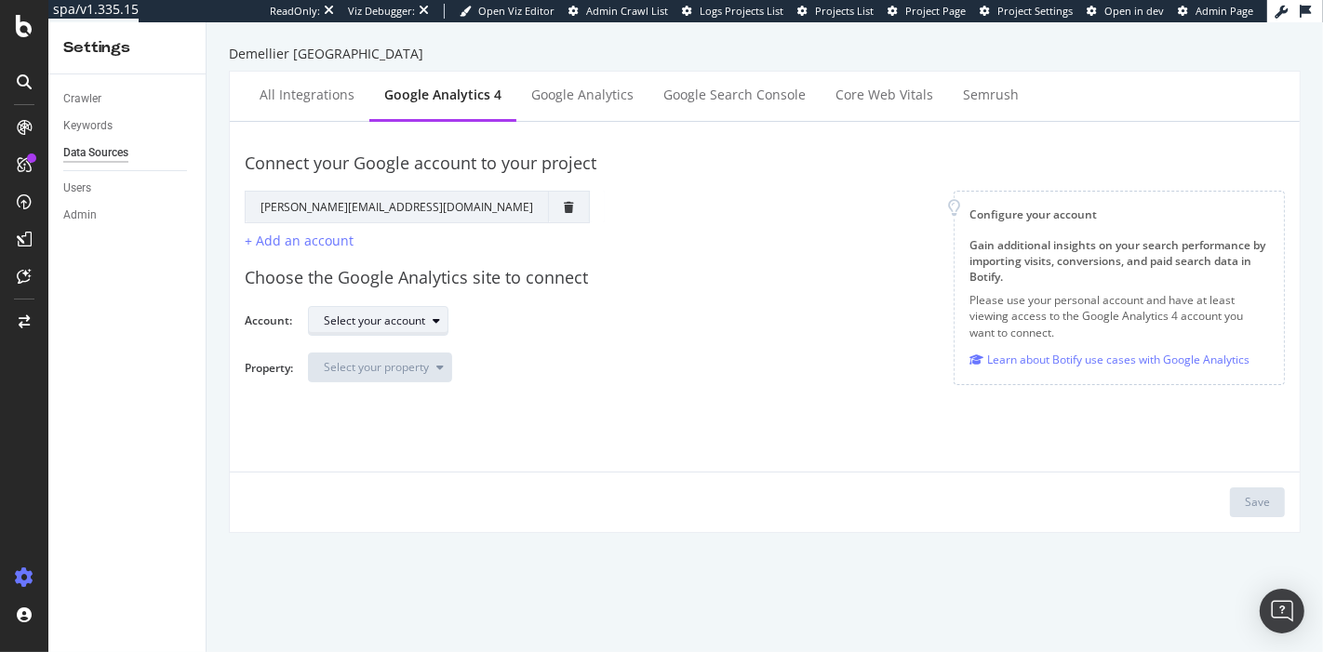
click at [428, 322] on div "button" at bounding box center [436, 320] width 22 height 11
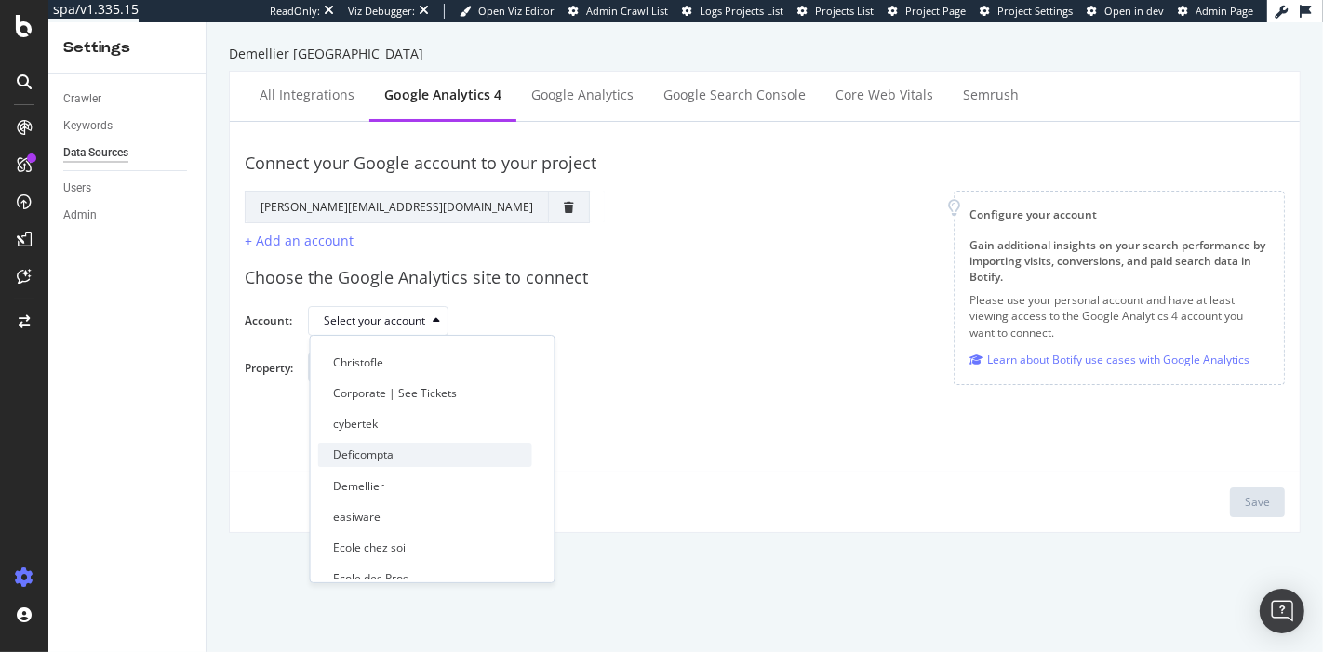
scroll to position [206, 0]
click at [414, 474] on div "Demellier" at bounding box center [425, 485] width 214 height 23
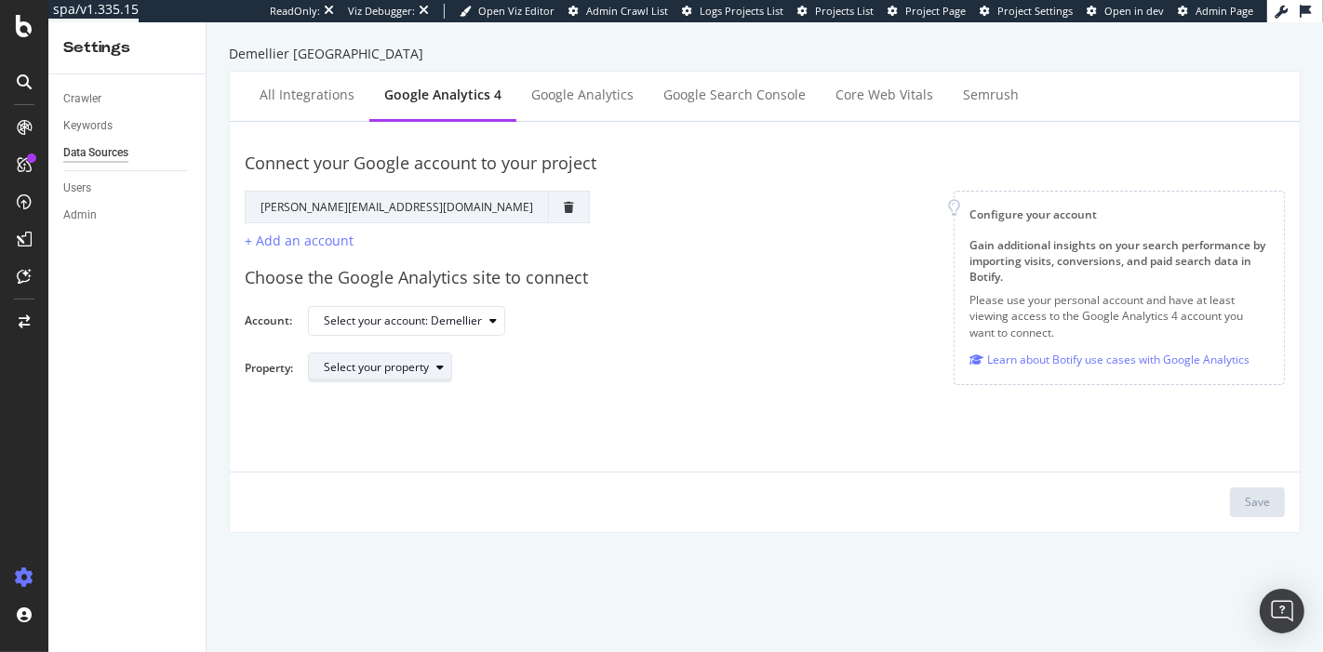
click at [437, 359] on div "Select your property" at bounding box center [387, 367] width 127 height 26
click at [473, 464] on div "[DOMAIN_NAME] - Live - GA4" at bounding box center [409, 459] width 152 height 16
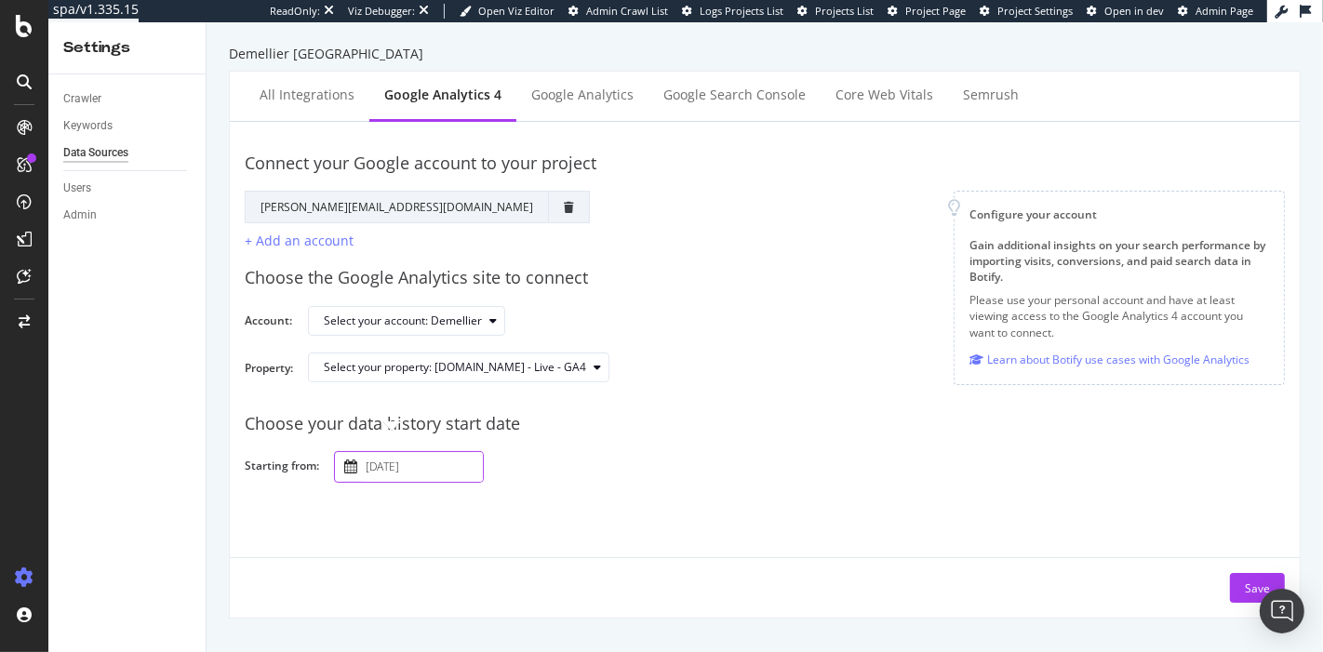
click at [456, 461] on input "[DATE]" at bounding box center [422, 467] width 121 height 30
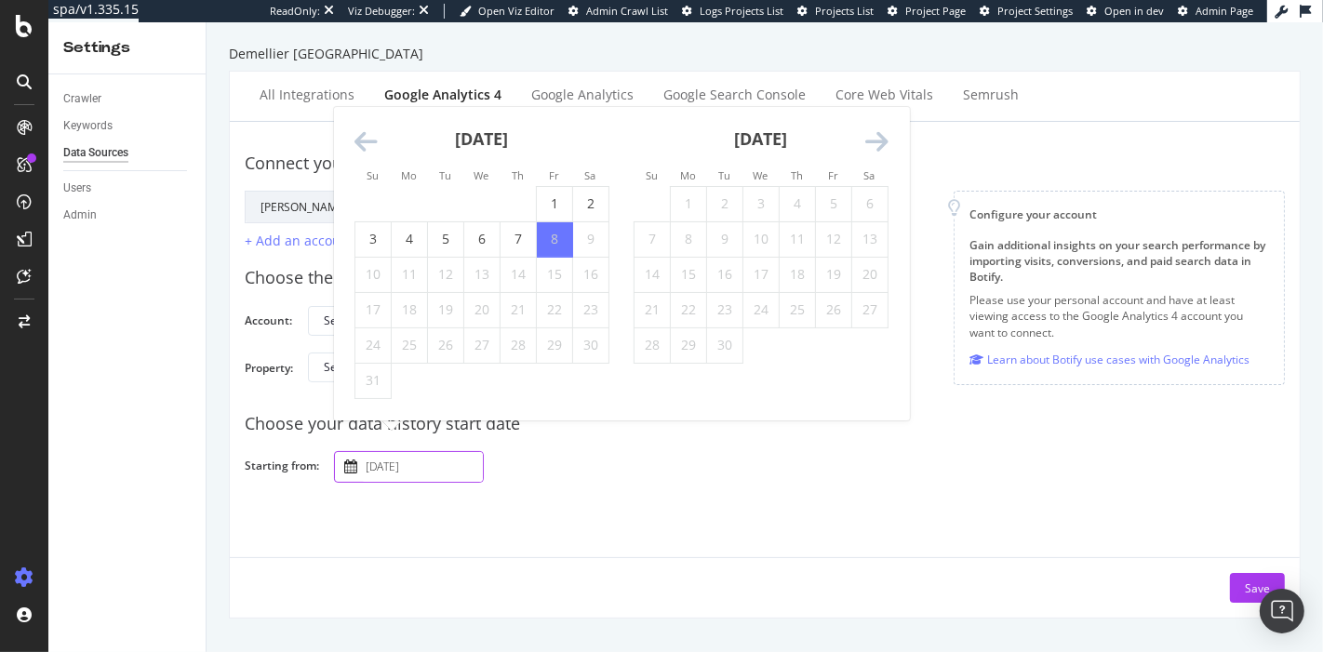
click at [356, 126] on div "[DATE]" at bounding box center [481, 146] width 255 height 79
click at [364, 137] on icon "Move backward to switch to the previous month." at bounding box center [365, 142] width 23 height 26
click at [448, 200] on td "1" at bounding box center [446, 203] width 36 height 35
type input "[DATE]"
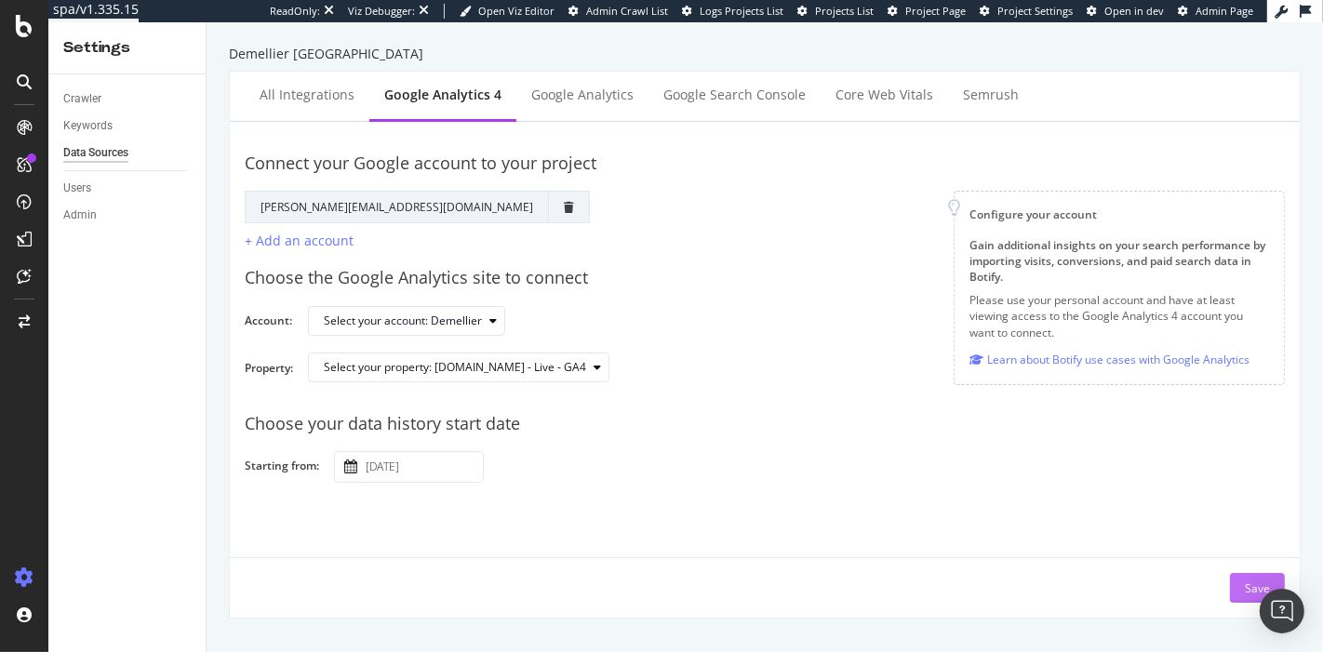
click at [1245, 591] on div "Save" at bounding box center [1257, 589] width 25 height 16
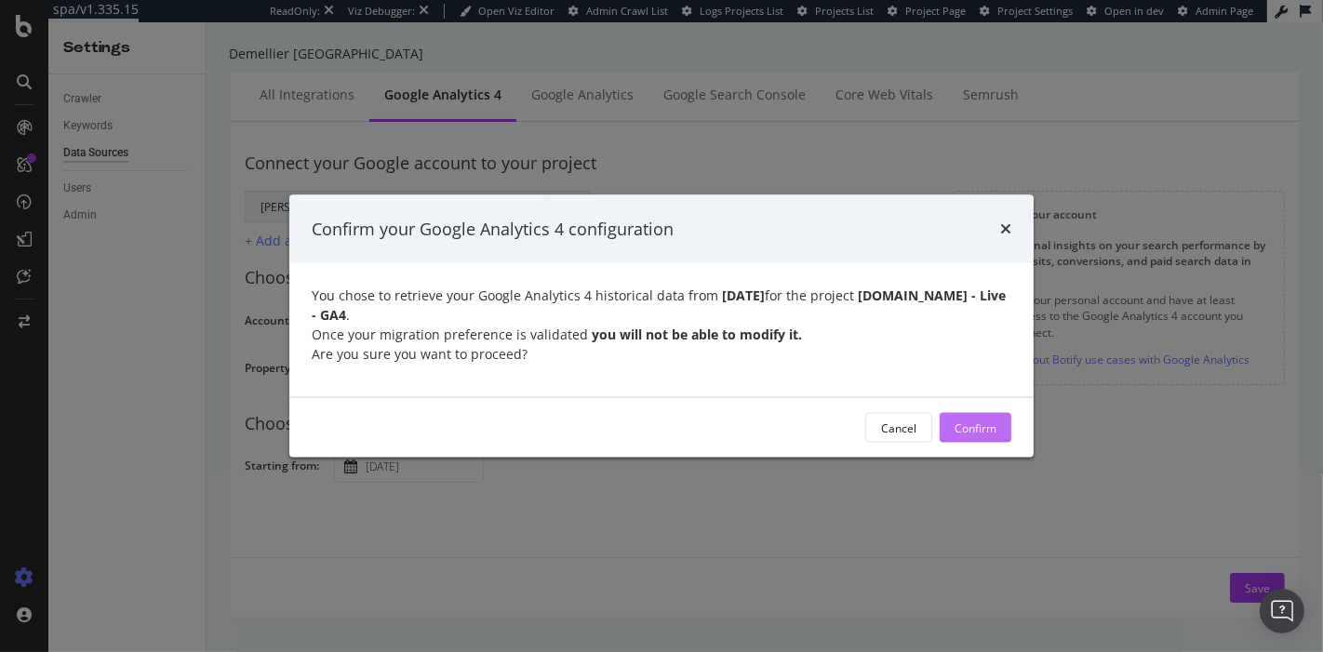
click at [978, 433] on div "Confirm" at bounding box center [976, 428] width 42 height 16
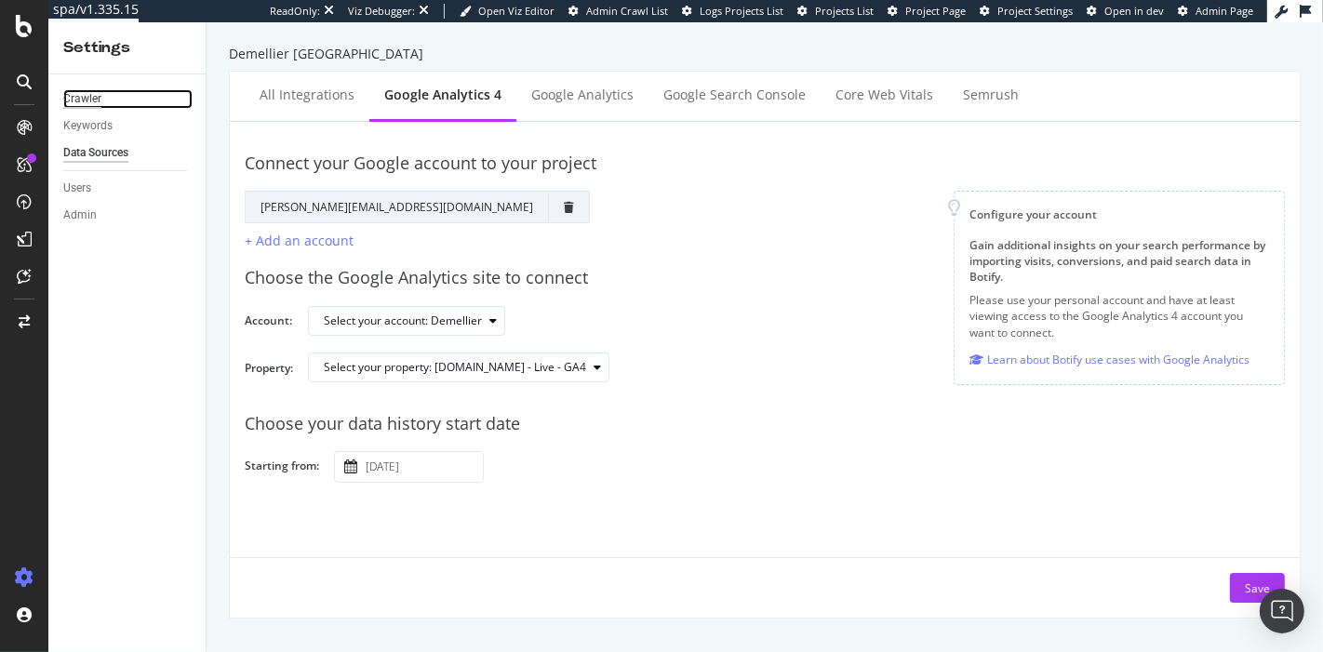
click at [97, 96] on div "Crawler" at bounding box center [82, 99] width 38 height 20
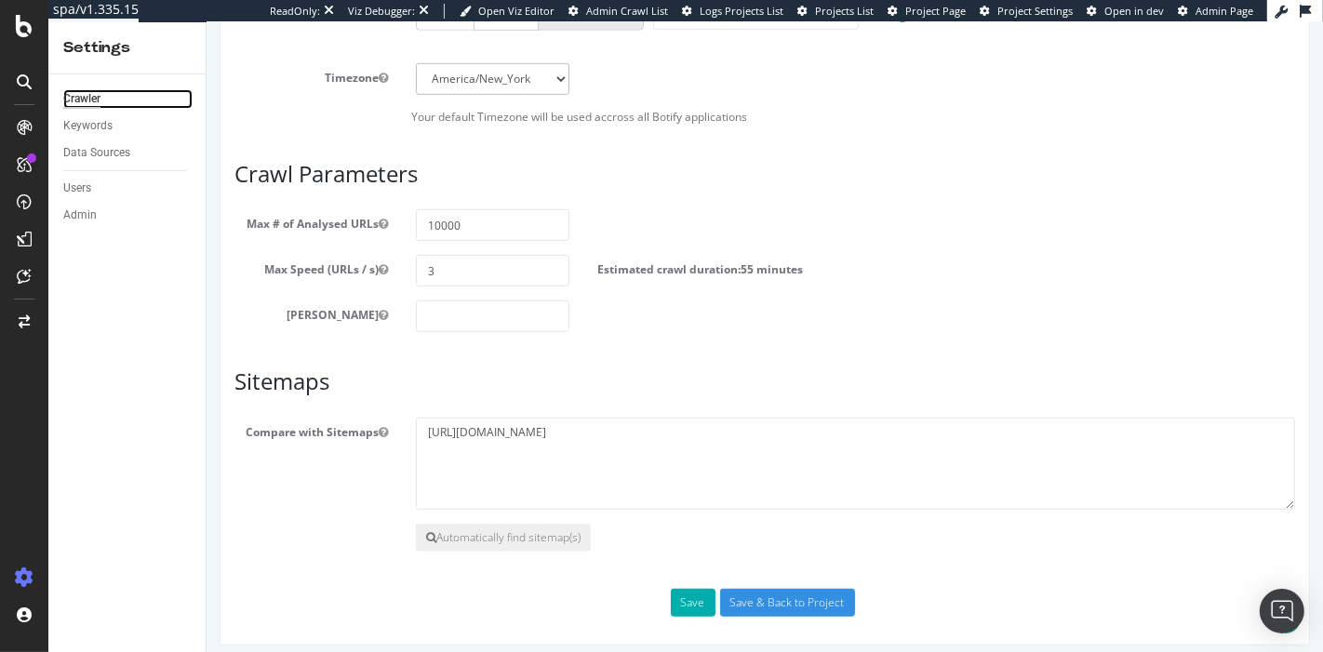
scroll to position [902, 0]
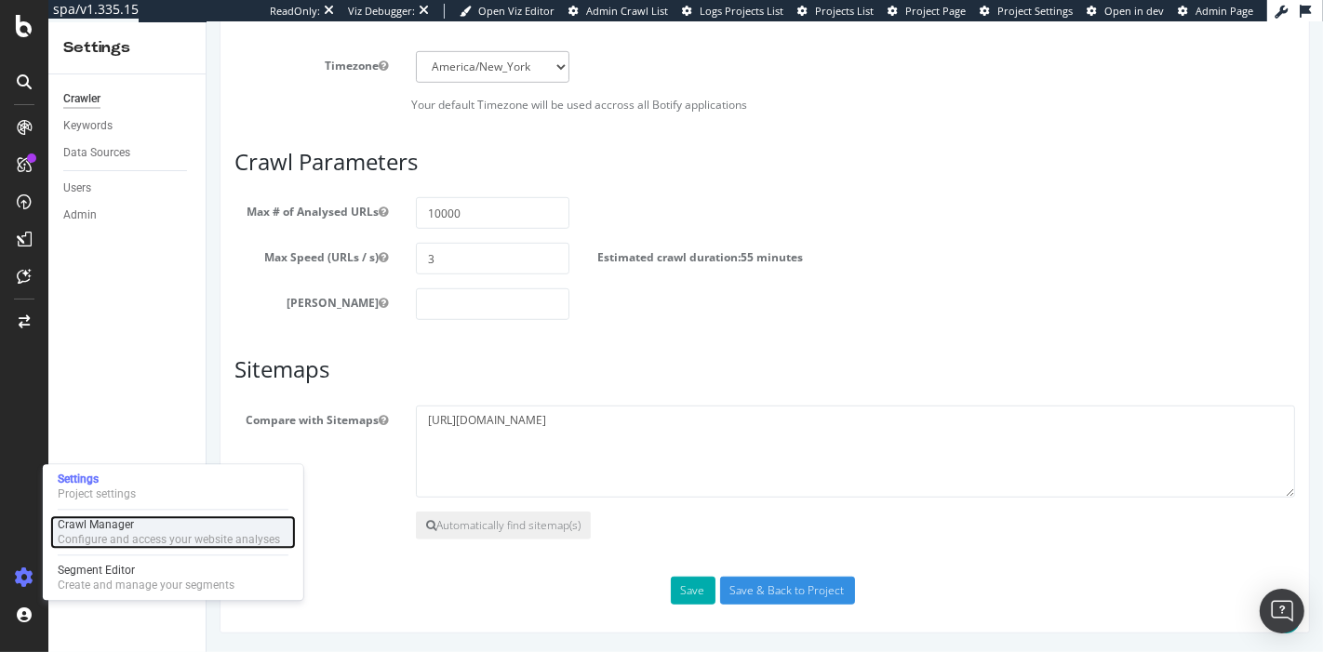
click at [66, 541] on div "Configure and access your website analyses" at bounding box center [169, 539] width 222 height 15
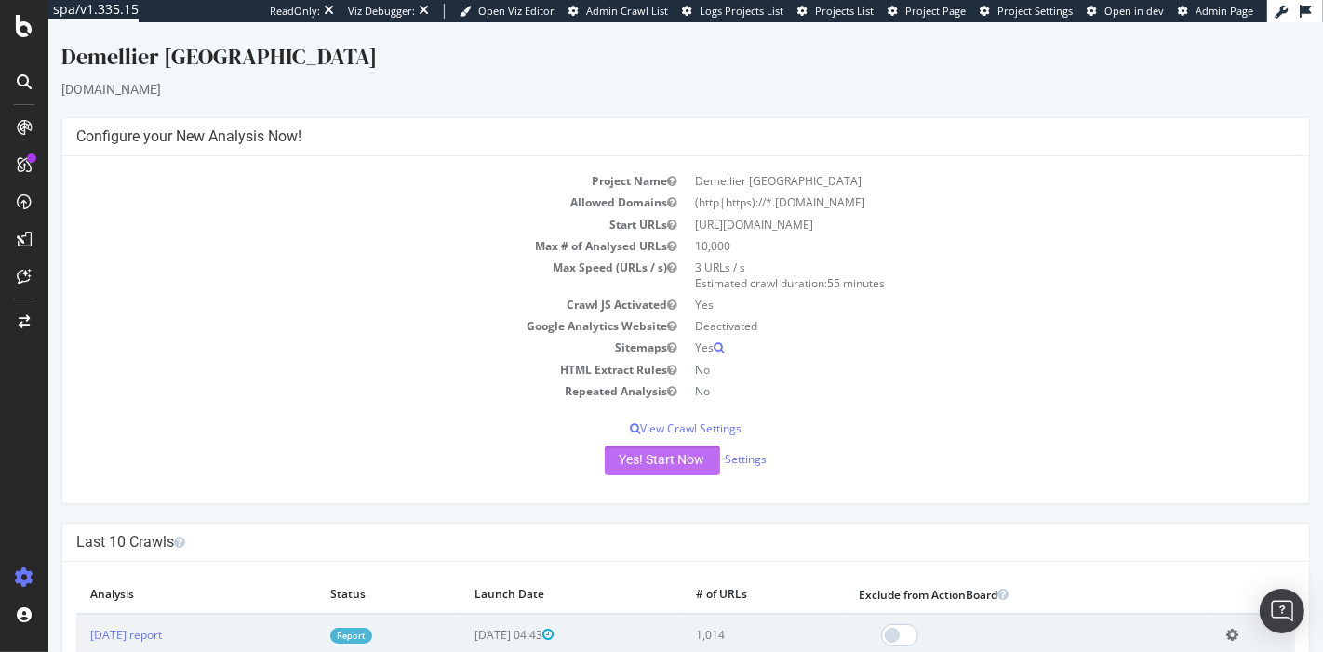
click at [648, 469] on button "Yes! Start Now" at bounding box center [661, 461] width 115 height 30
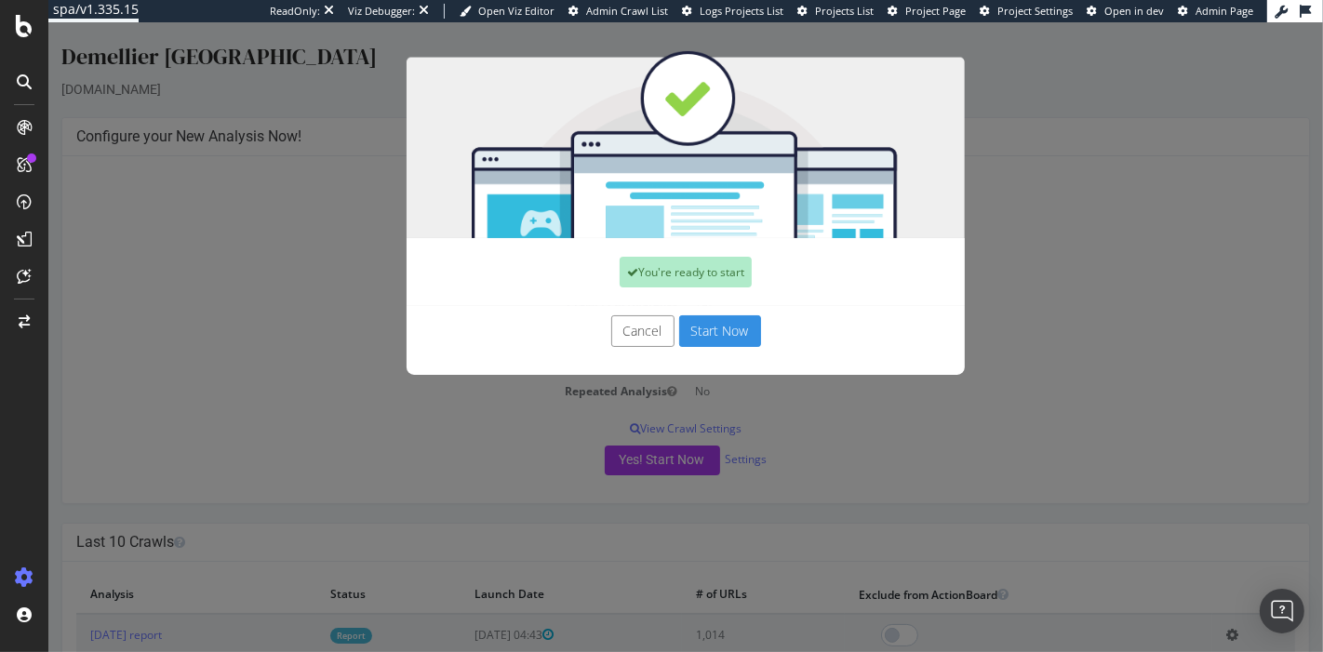
click at [704, 330] on button "Start Now" at bounding box center [719, 331] width 82 height 32
